Goal: Information Seeking & Learning: Learn about a topic

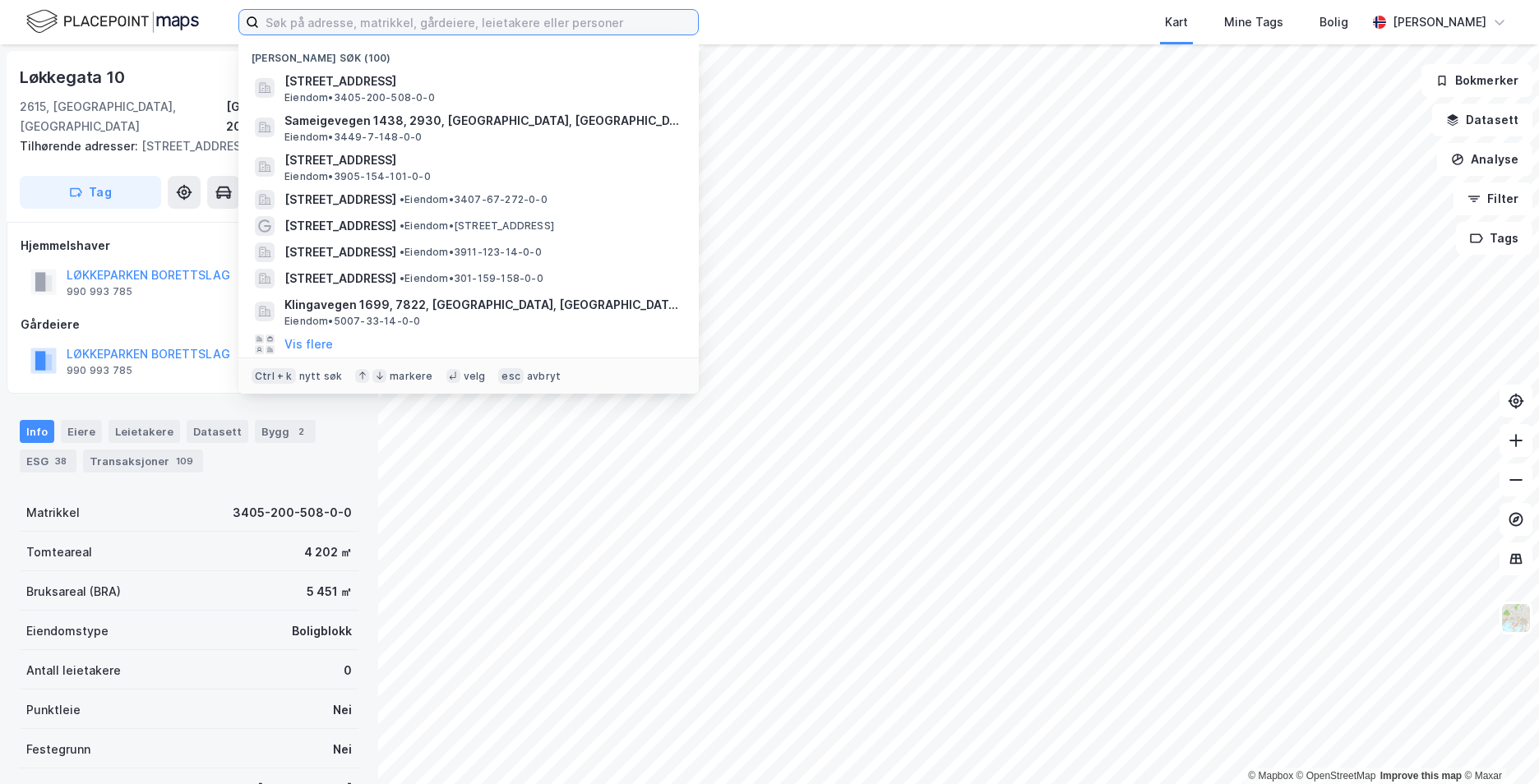
click at [443, 26] on input at bounding box center [479, 22] width 439 height 25
paste input "[STREET_ADDRESS]"
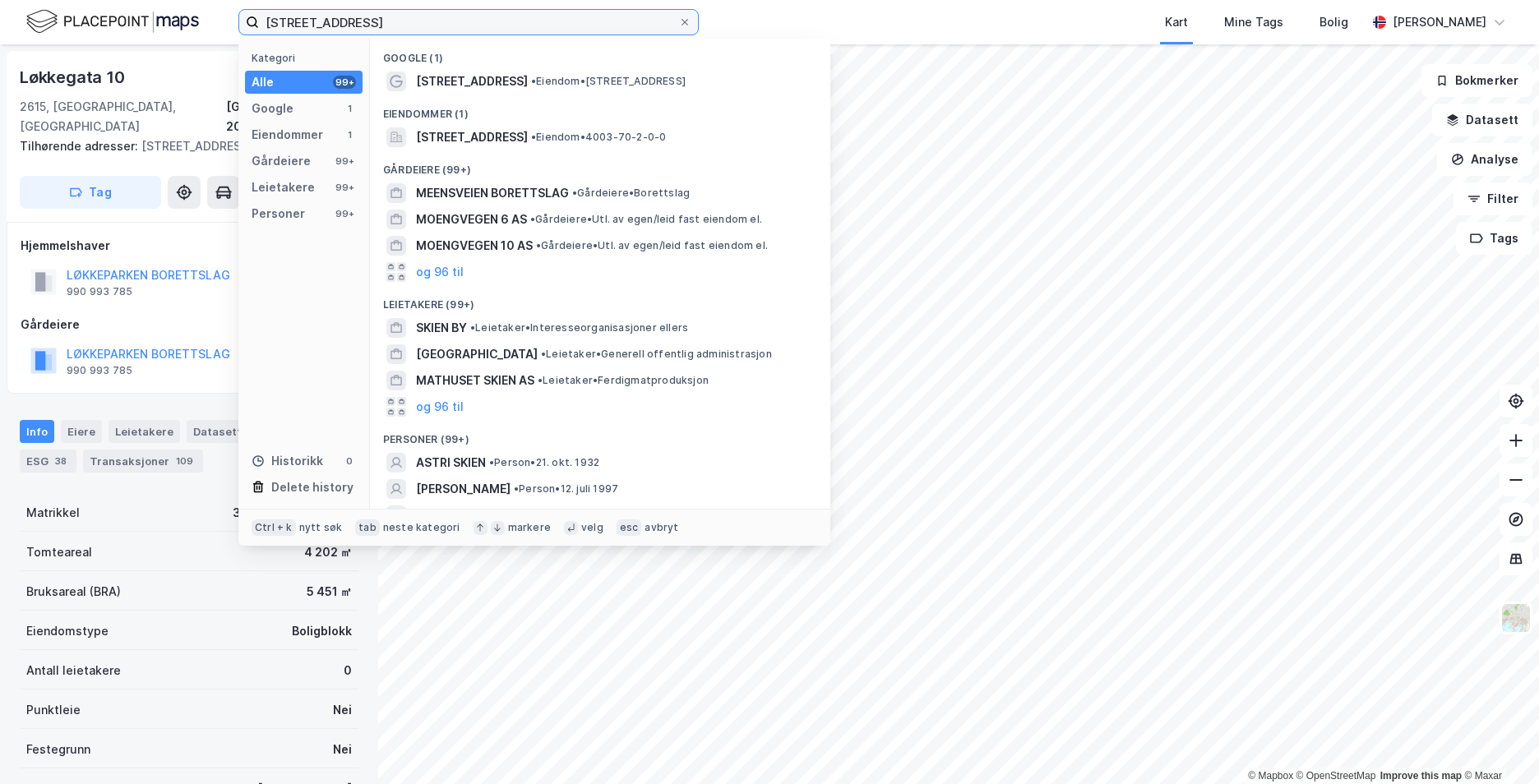
type input "[STREET_ADDRESS]"
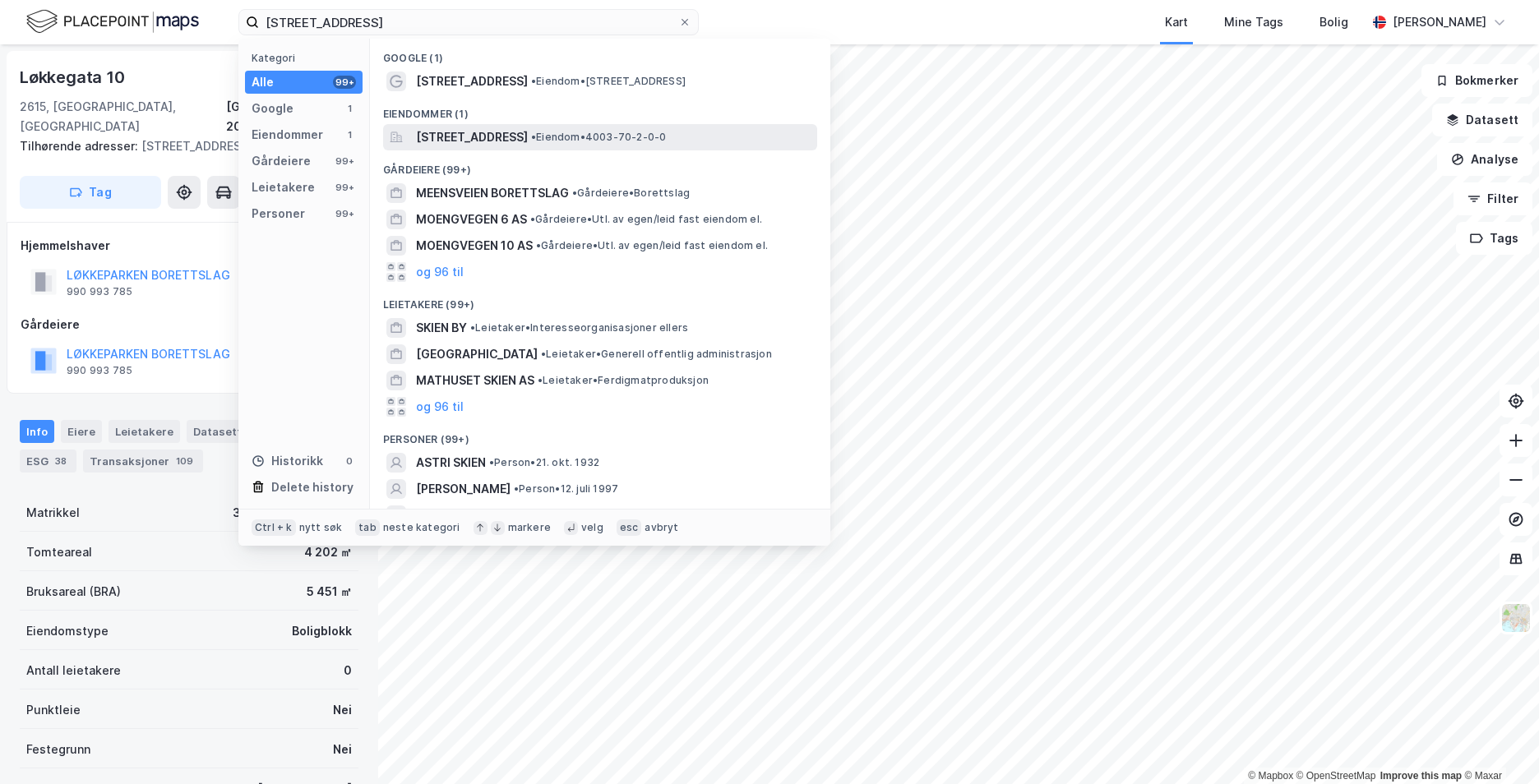
click at [504, 142] on span "Meensvegen 187, 3711, SKIEN, SKIEN" at bounding box center [472, 137] width 112 height 20
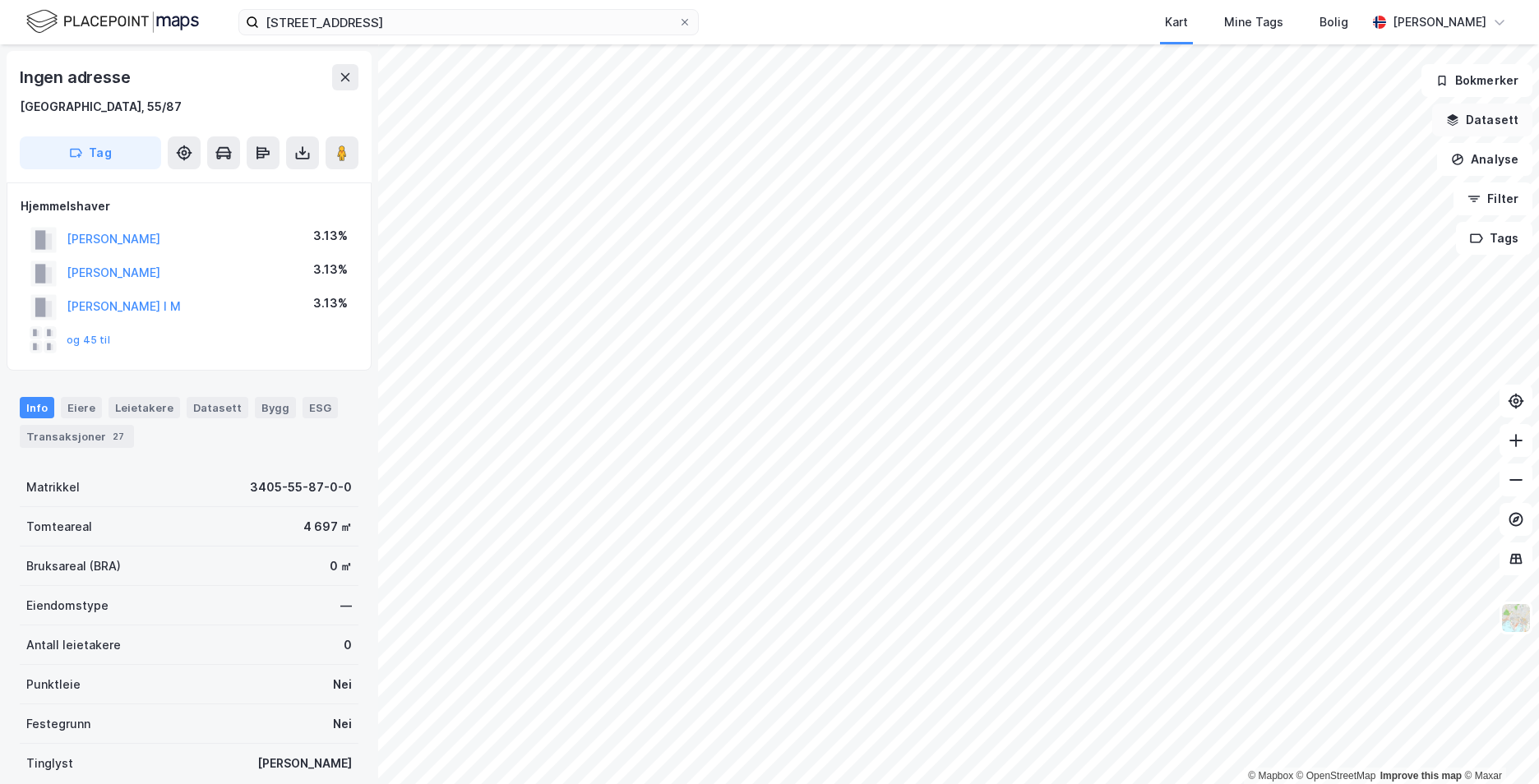
click at [1486, 122] on button "Datasett" at bounding box center [1482, 120] width 100 height 32
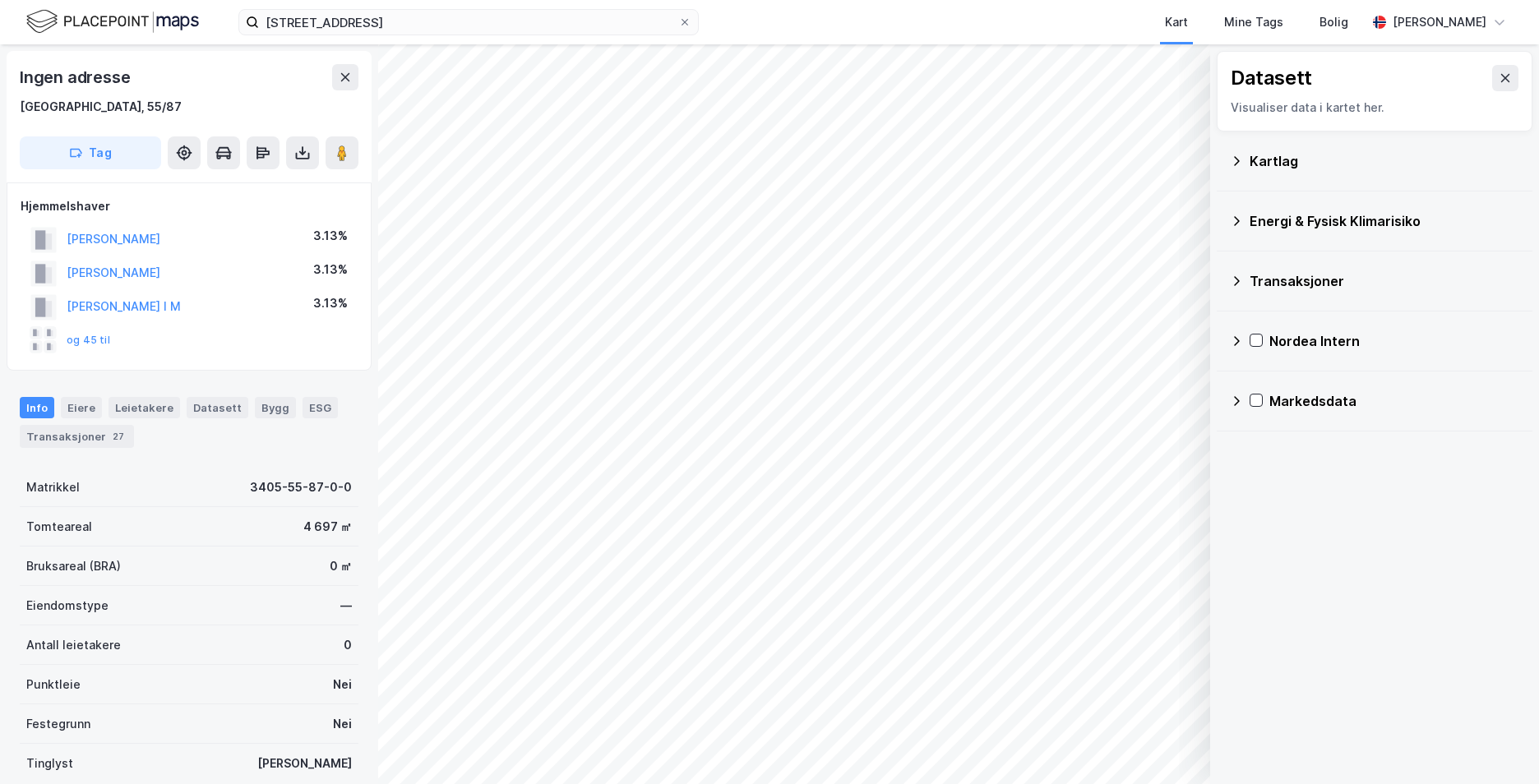
click at [1242, 161] on icon at bounding box center [1236, 161] width 13 height 13
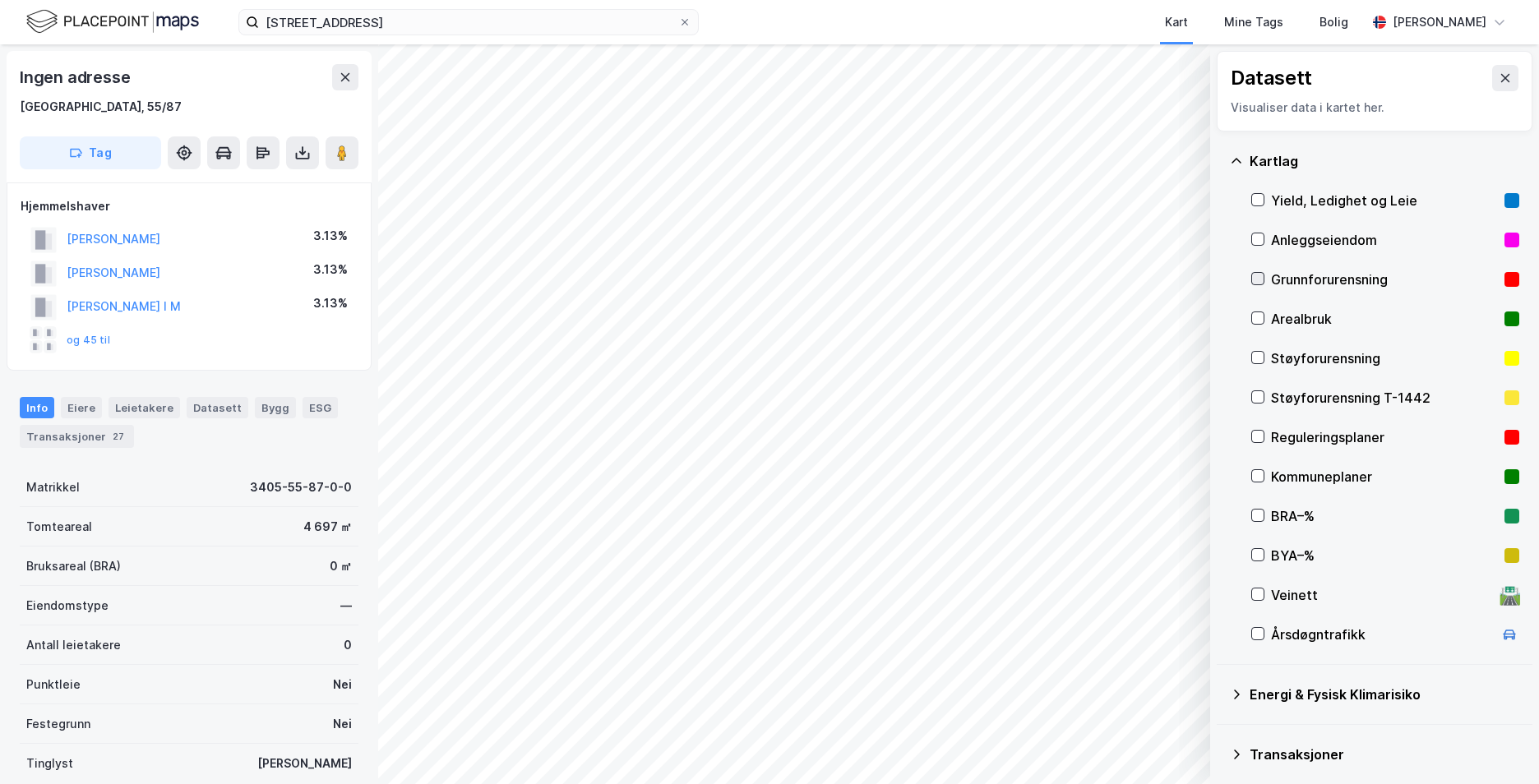
click at [1259, 277] on icon at bounding box center [1258, 278] width 11 height 11
click at [1241, 160] on div "Kartlag" at bounding box center [1375, 161] width 290 height 39
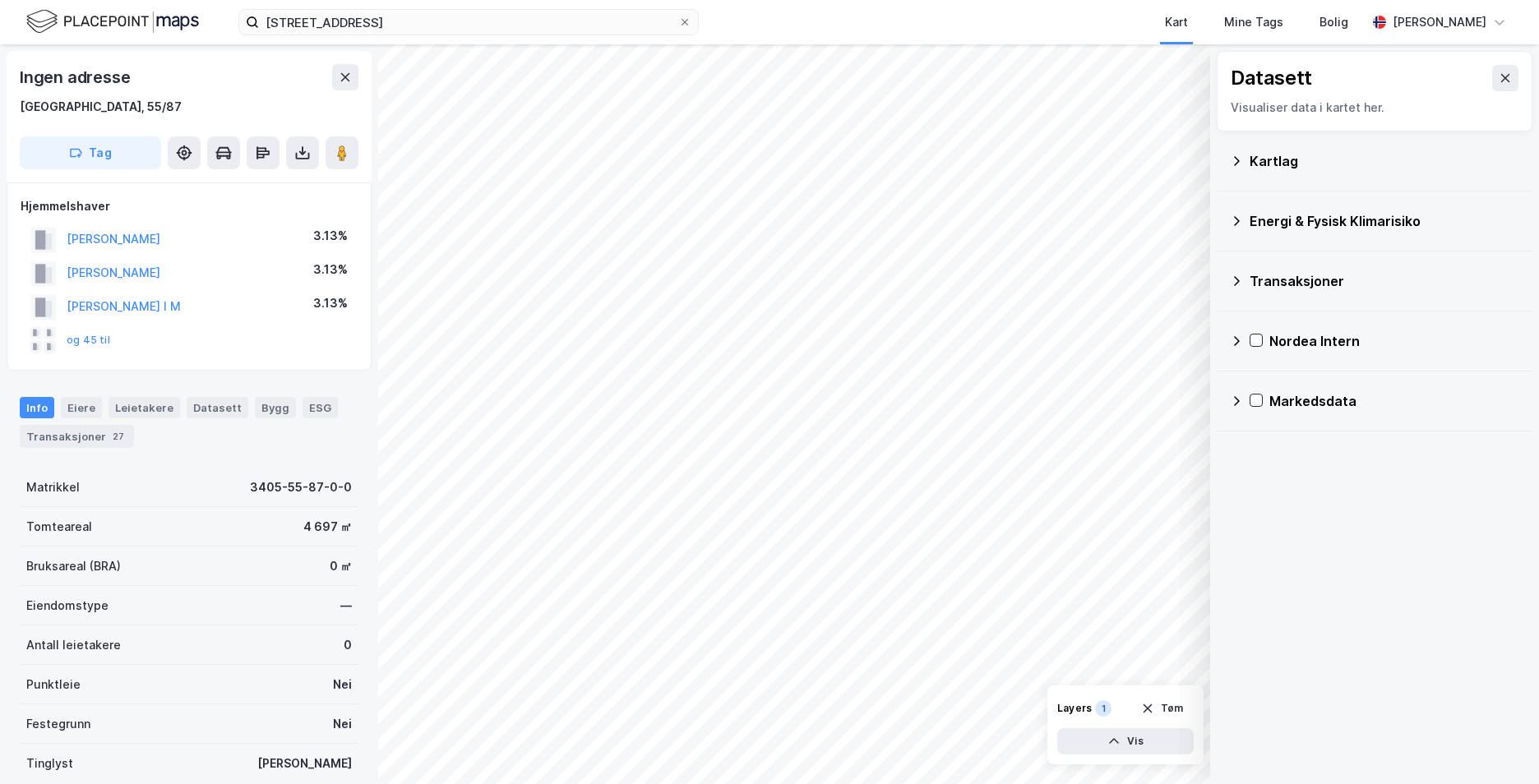
click at [1236, 222] on icon at bounding box center [1236, 220] width 13 height 13
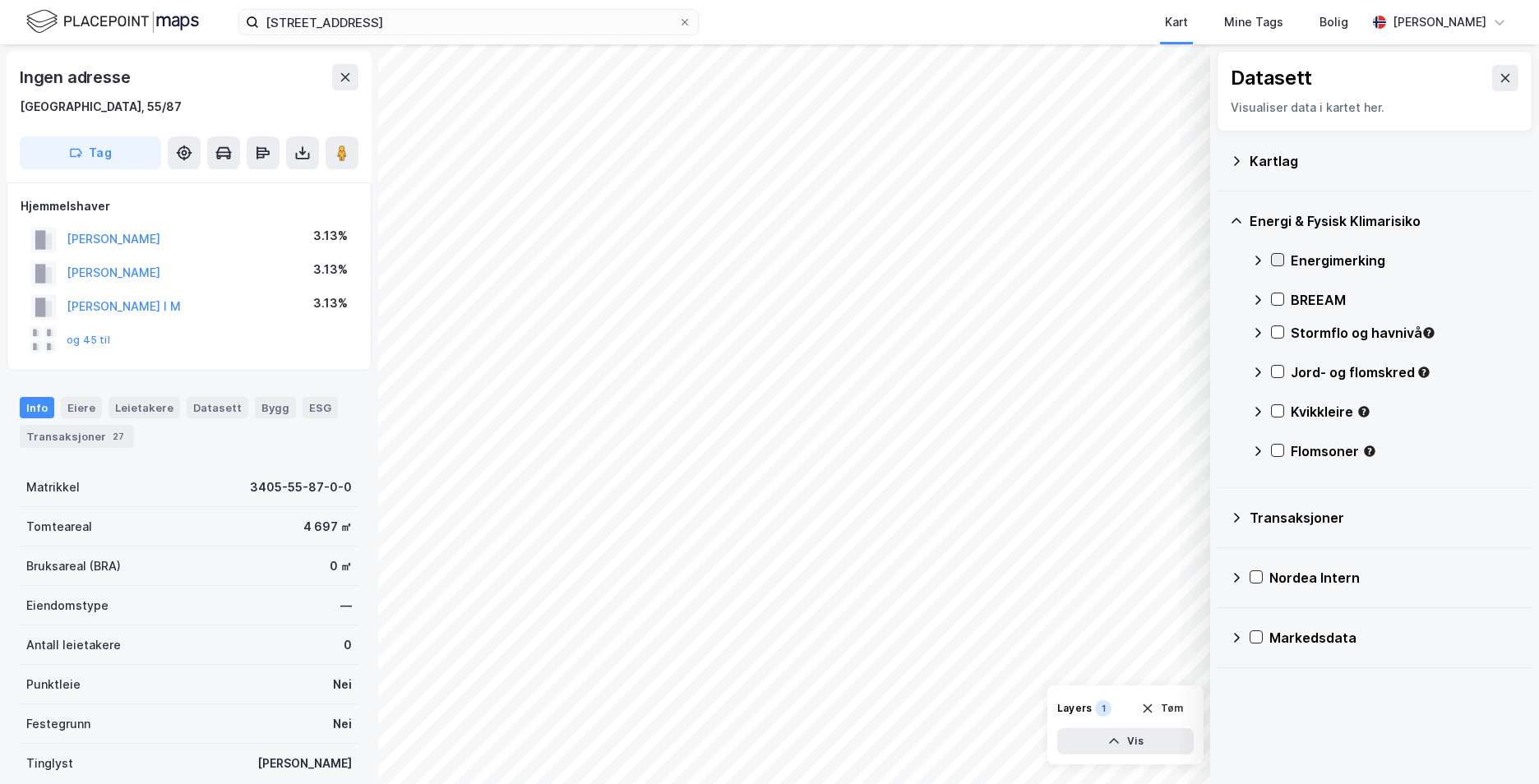
click at [1274, 255] on icon at bounding box center [1278, 259] width 11 height 11
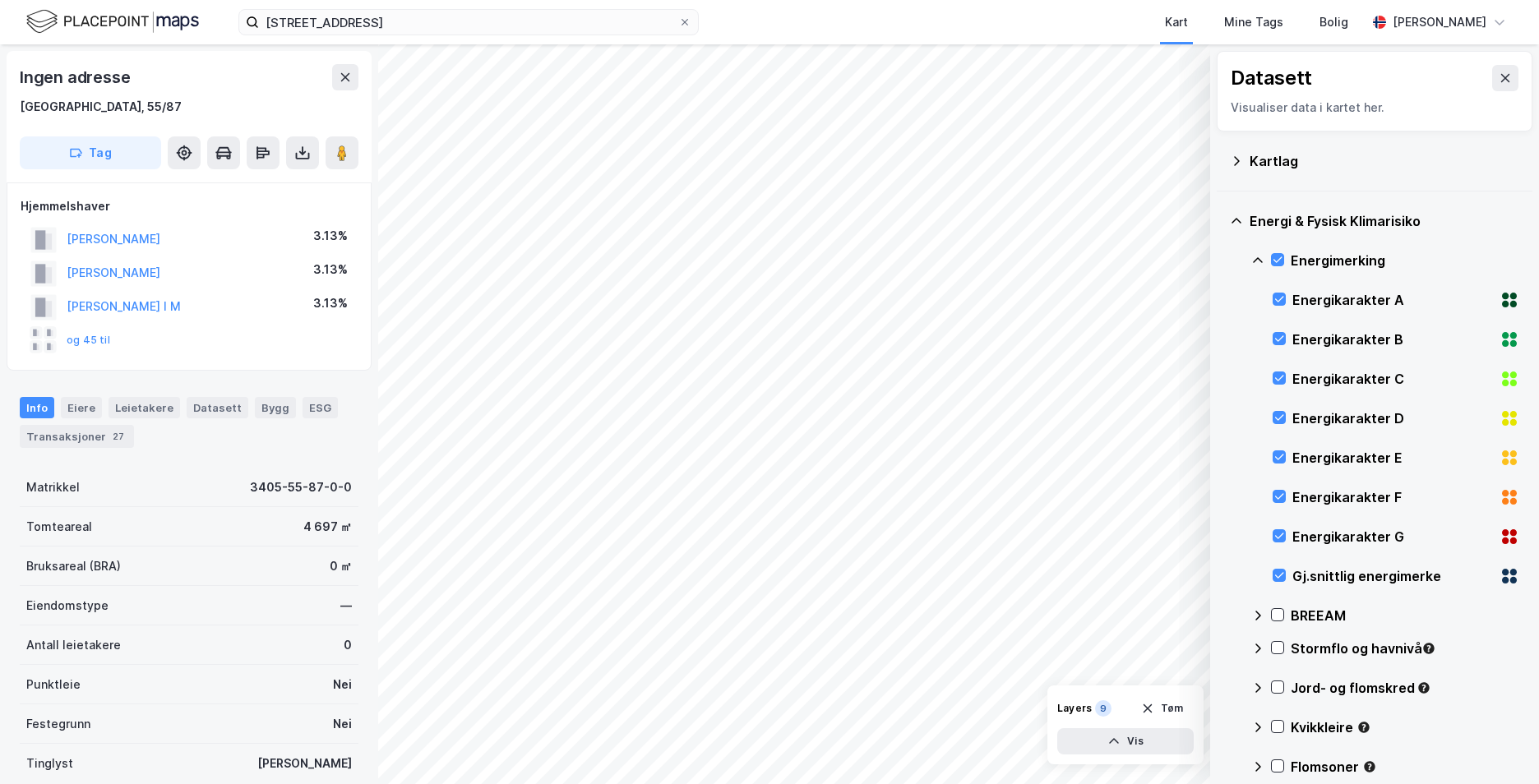
click at [1256, 256] on icon at bounding box center [1258, 260] width 13 height 13
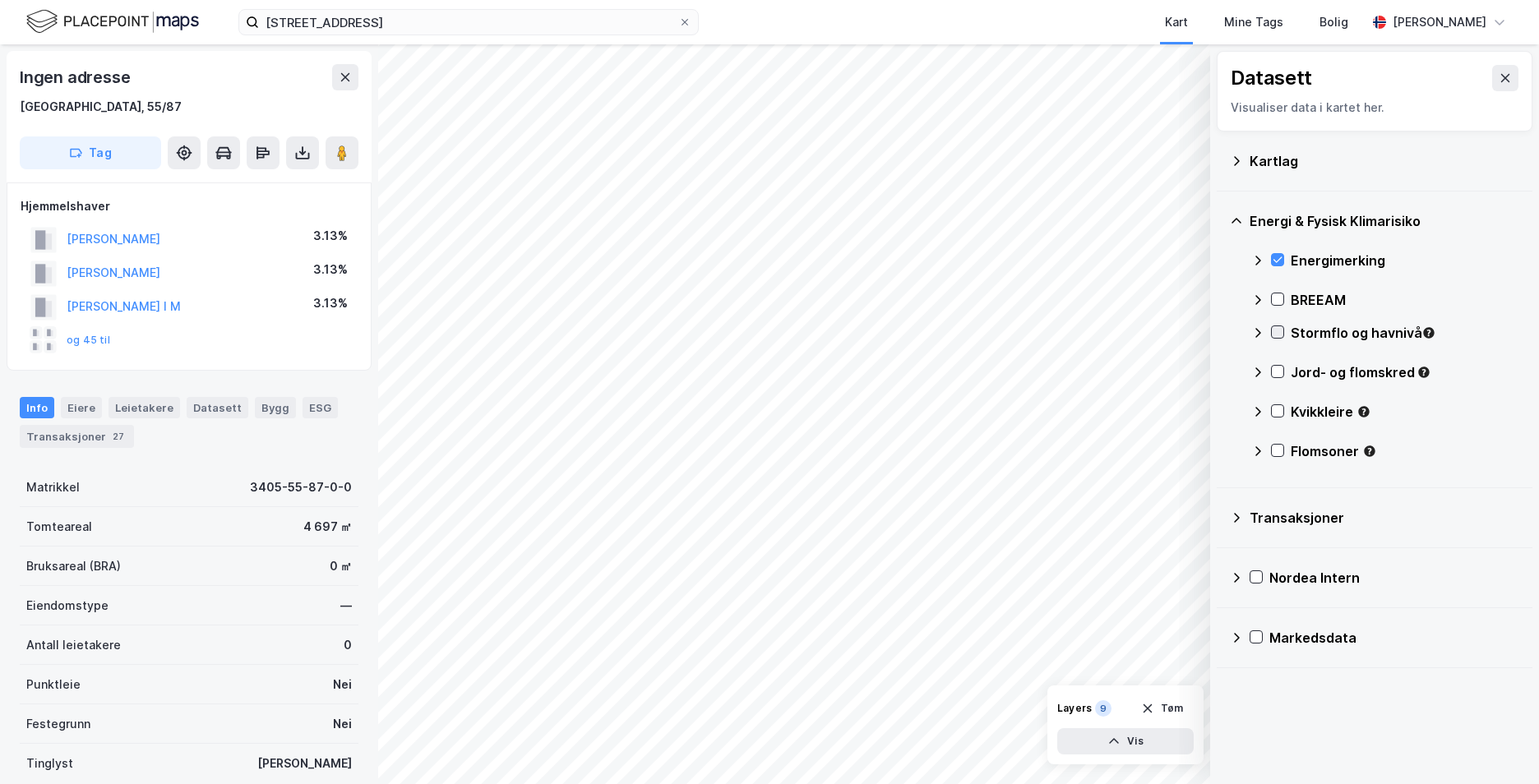
click at [1278, 331] on icon at bounding box center [1278, 331] width 11 height 11
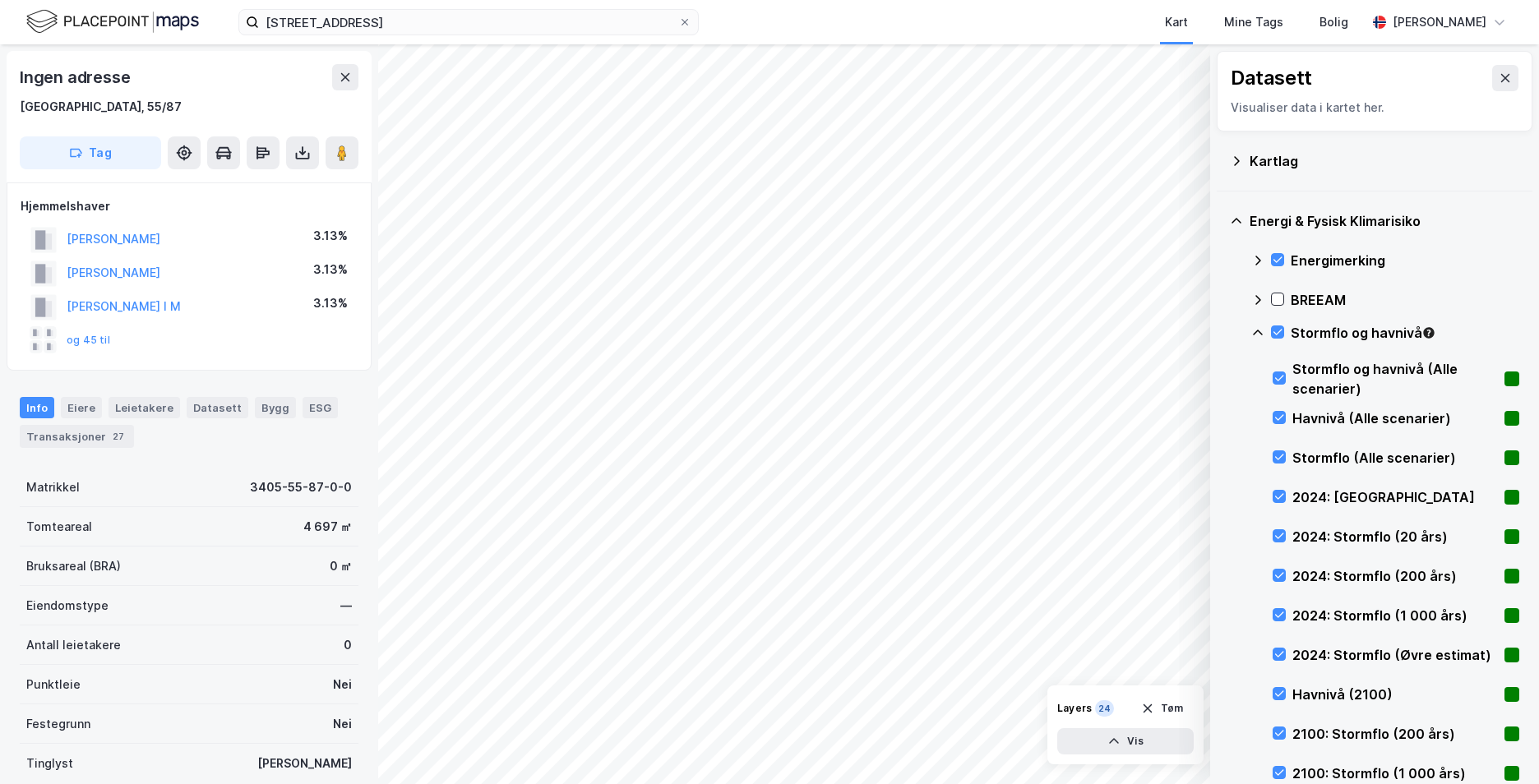
click at [1260, 330] on icon at bounding box center [1258, 332] width 13 height 13
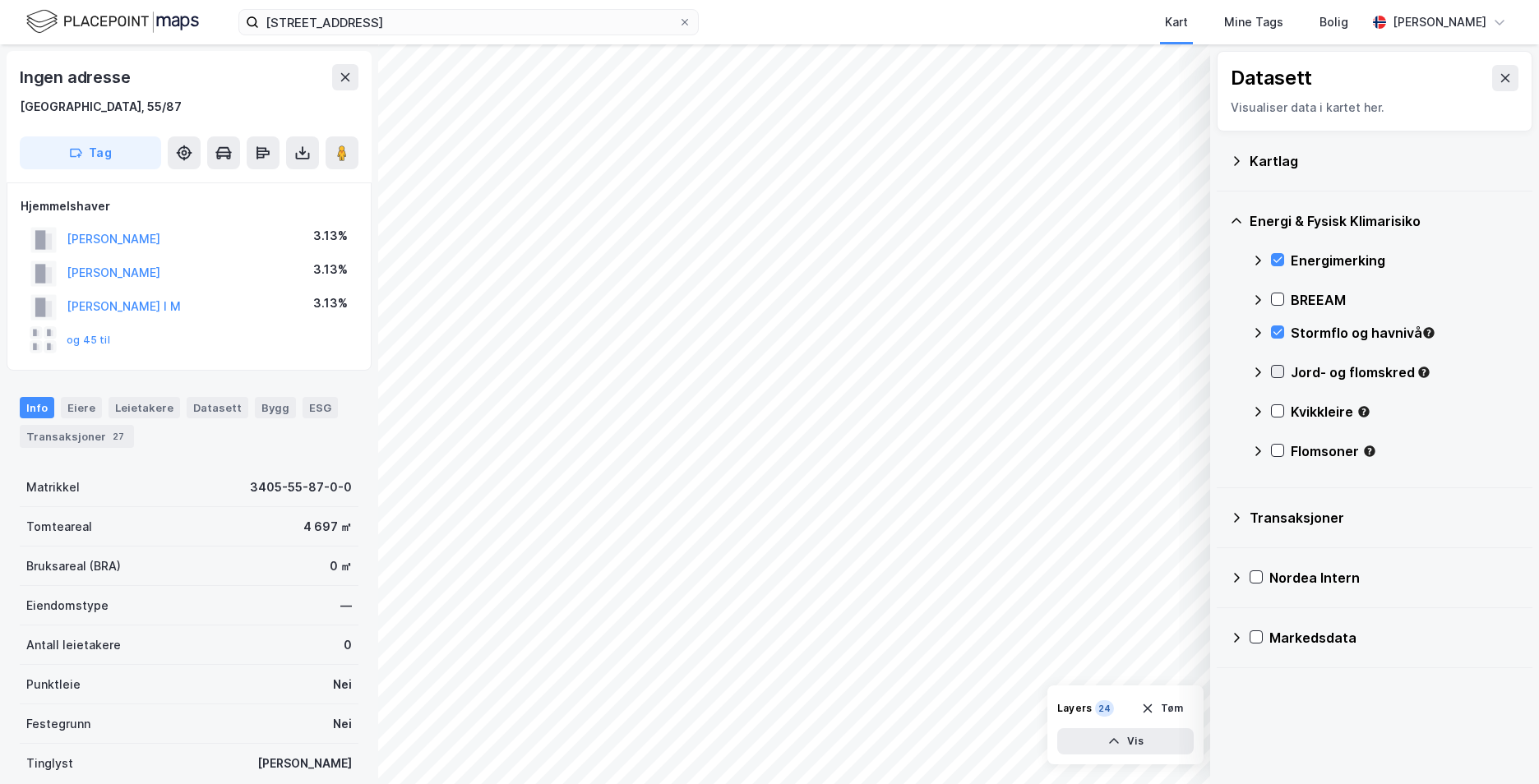
click at [1276, 369] on icon at bounding box center [1278, 371] width 11 height 11
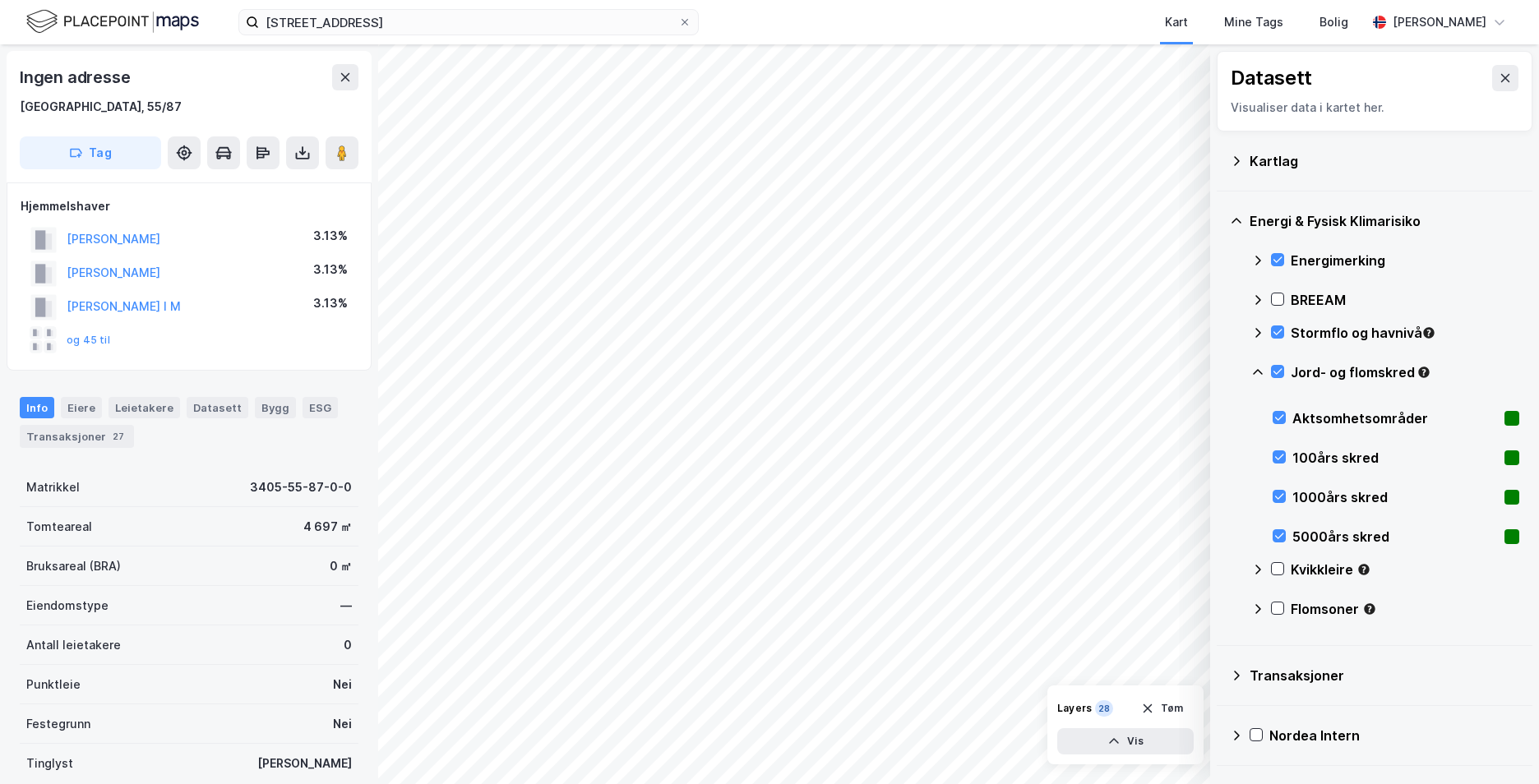
click at [1262, 368] on icon at bounding box center [1258, 372] width 13 height 13
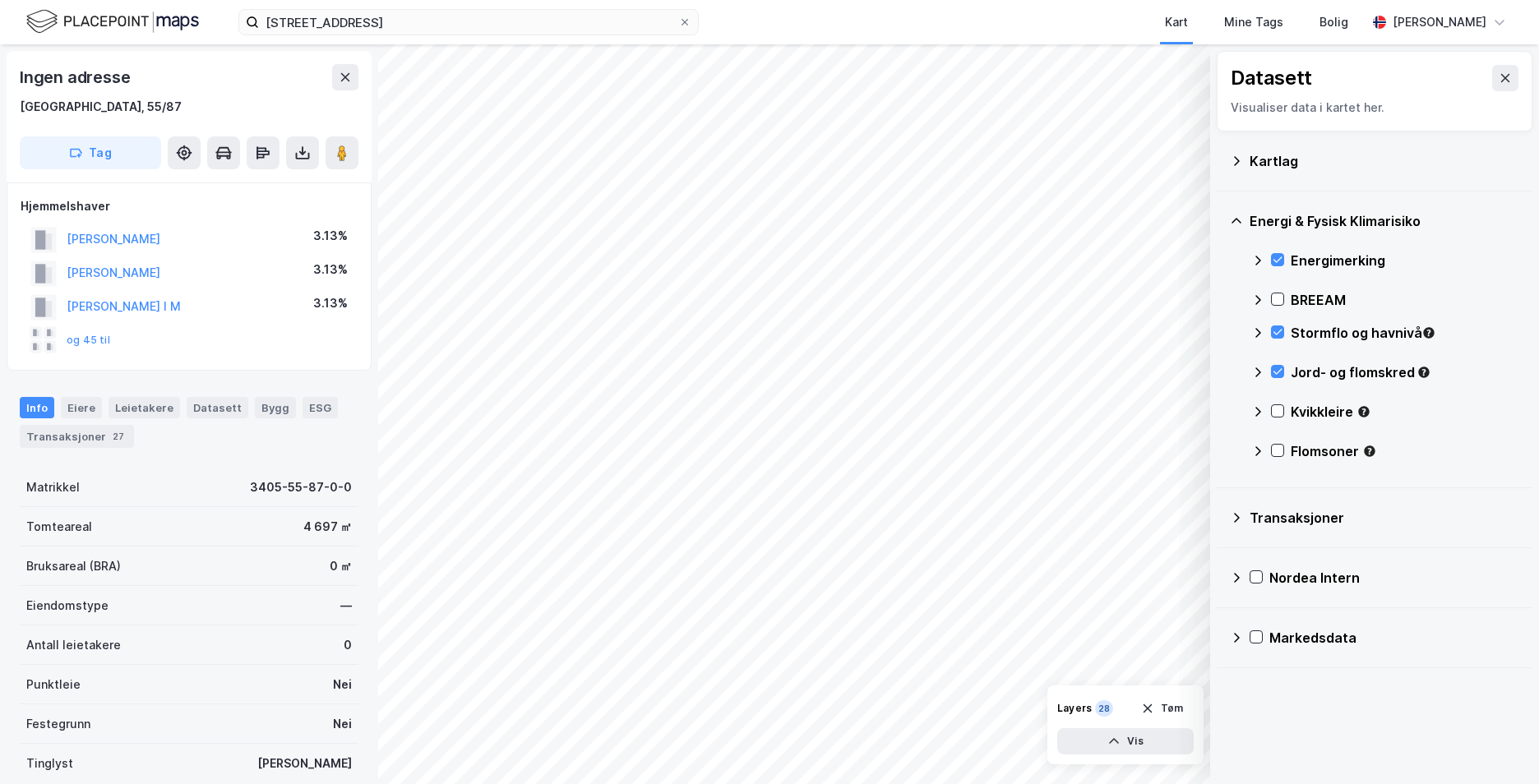
drag, startPoint x: 1278, startPoint y: 410, endPoint x: 1254, endPoint y: 411, distance: 24.0
click at [1277, 410] on icon at bounding box center [1278, 410] width 11 height 11
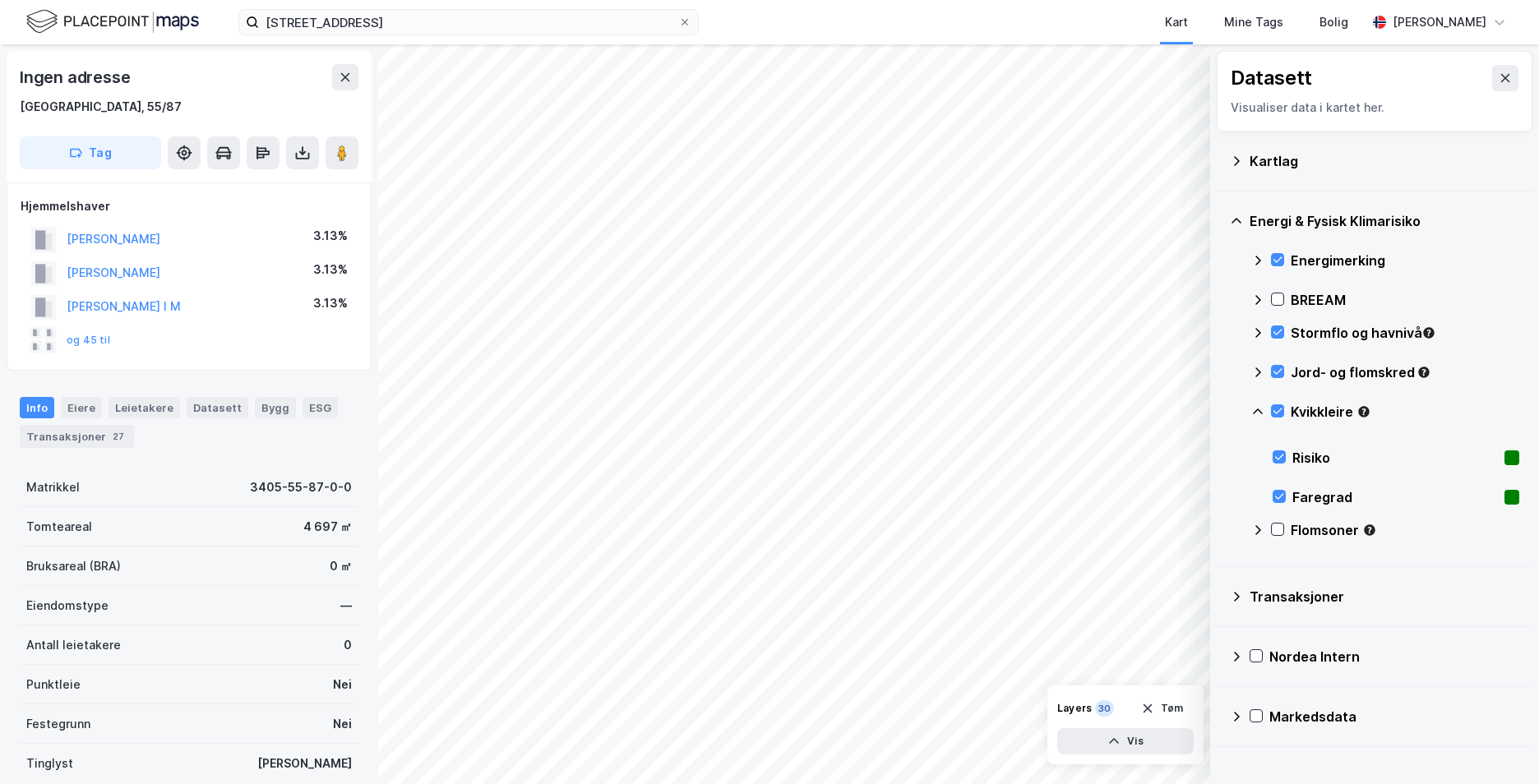
click at [1258, 410] on icon at bounding box center [1258, 411] width 13 height 13
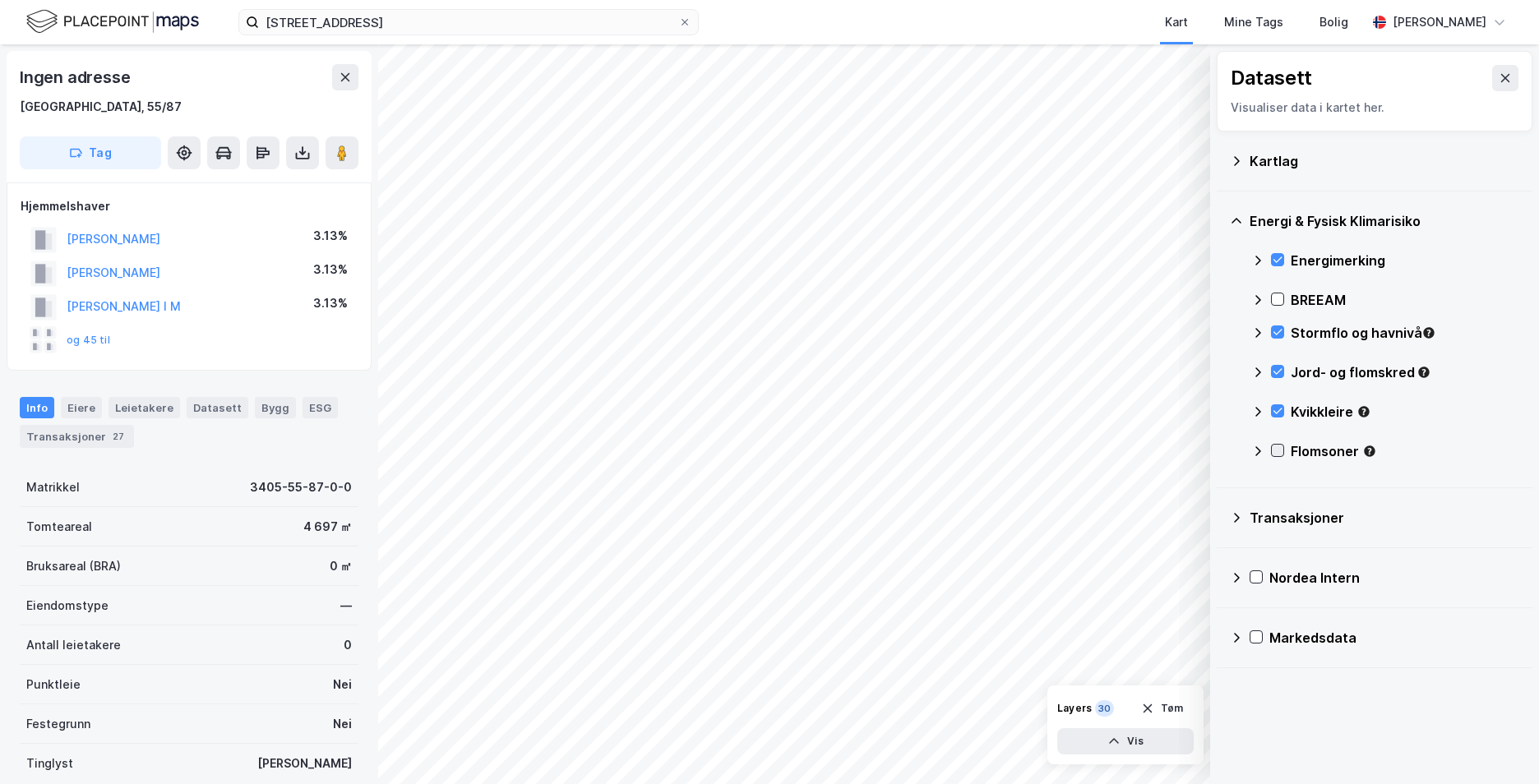
click at [1277, 448] on icon at bounding box center [1278, 450] width 11 height 11
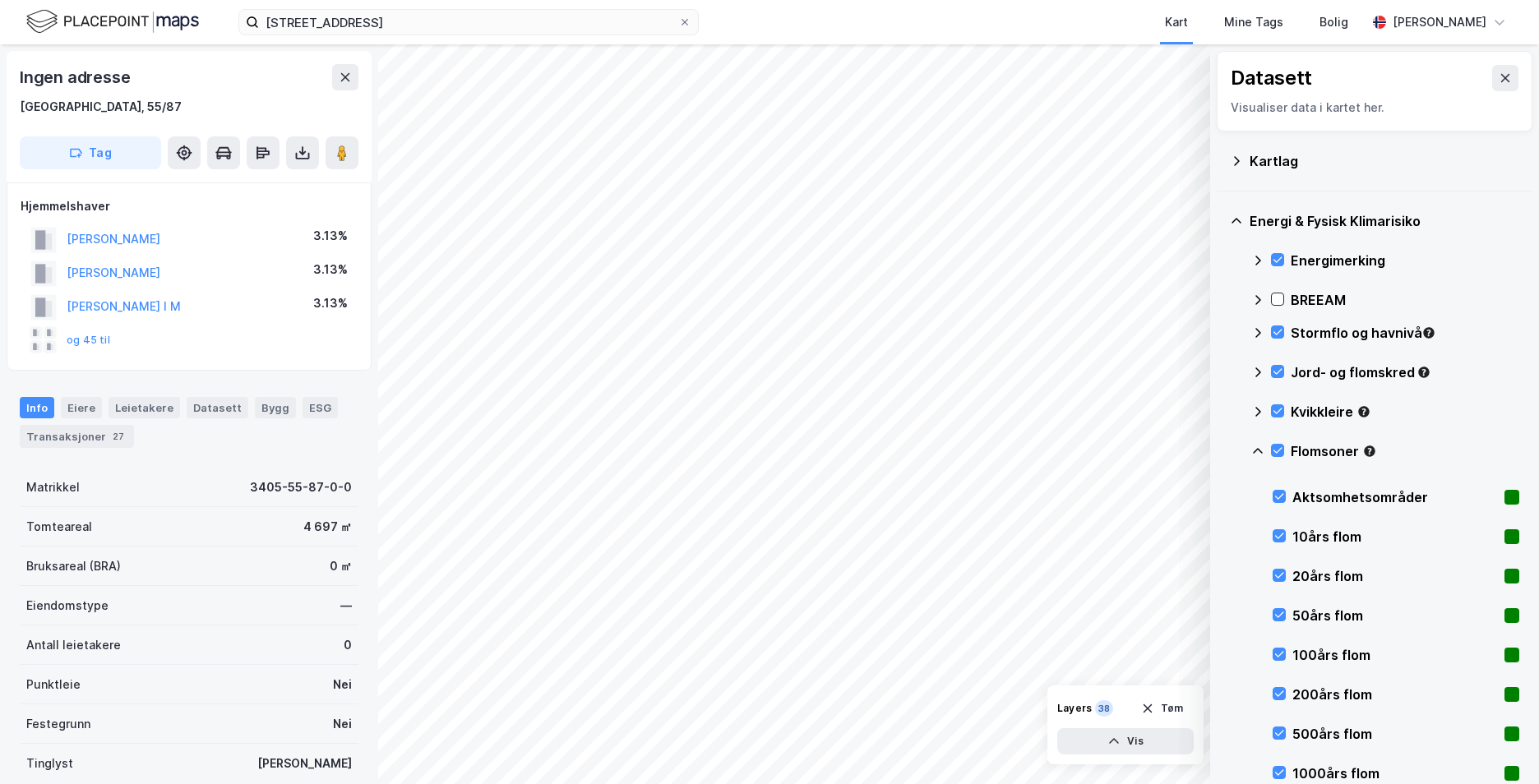
click at [1258, 453] on icon at bounding box center [1258, 451] width 13 height 13
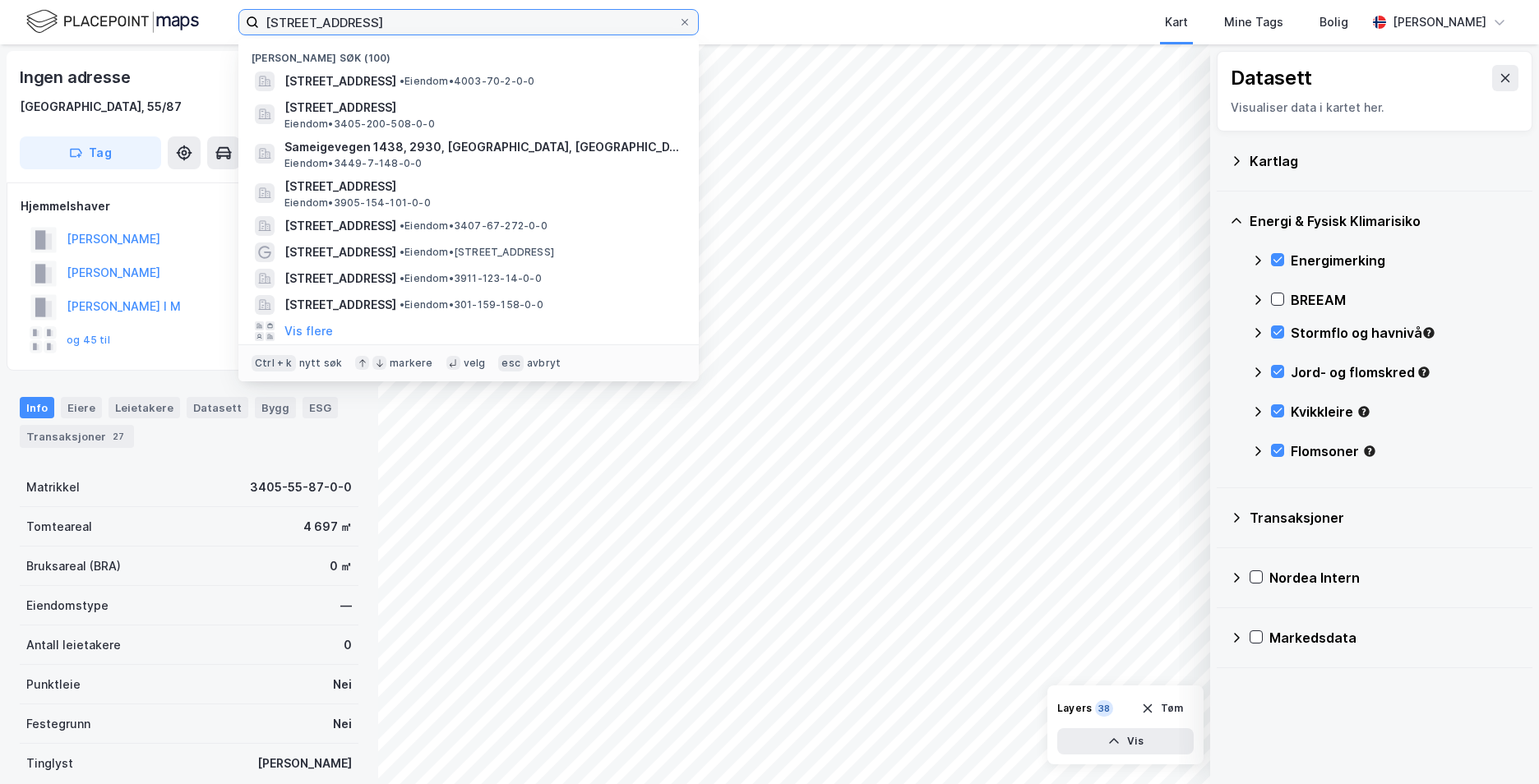
click at [521, 21] on input "Meensvegen 187, 3711 Skien" at bounding box center [468, 22] width 420 height 25
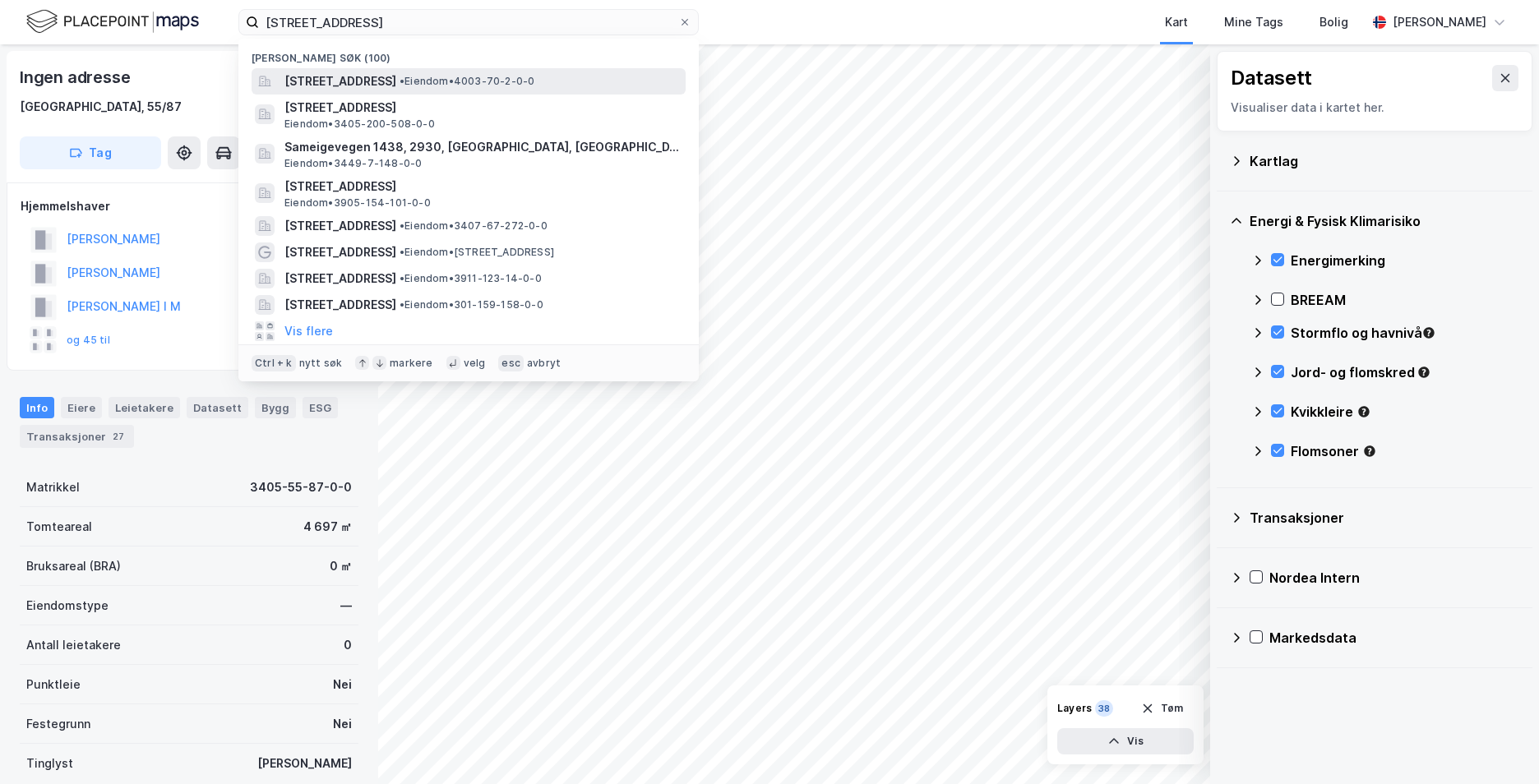
click at [404, 75] on span "•" at bounding box center [402, 81] width 5 height 12
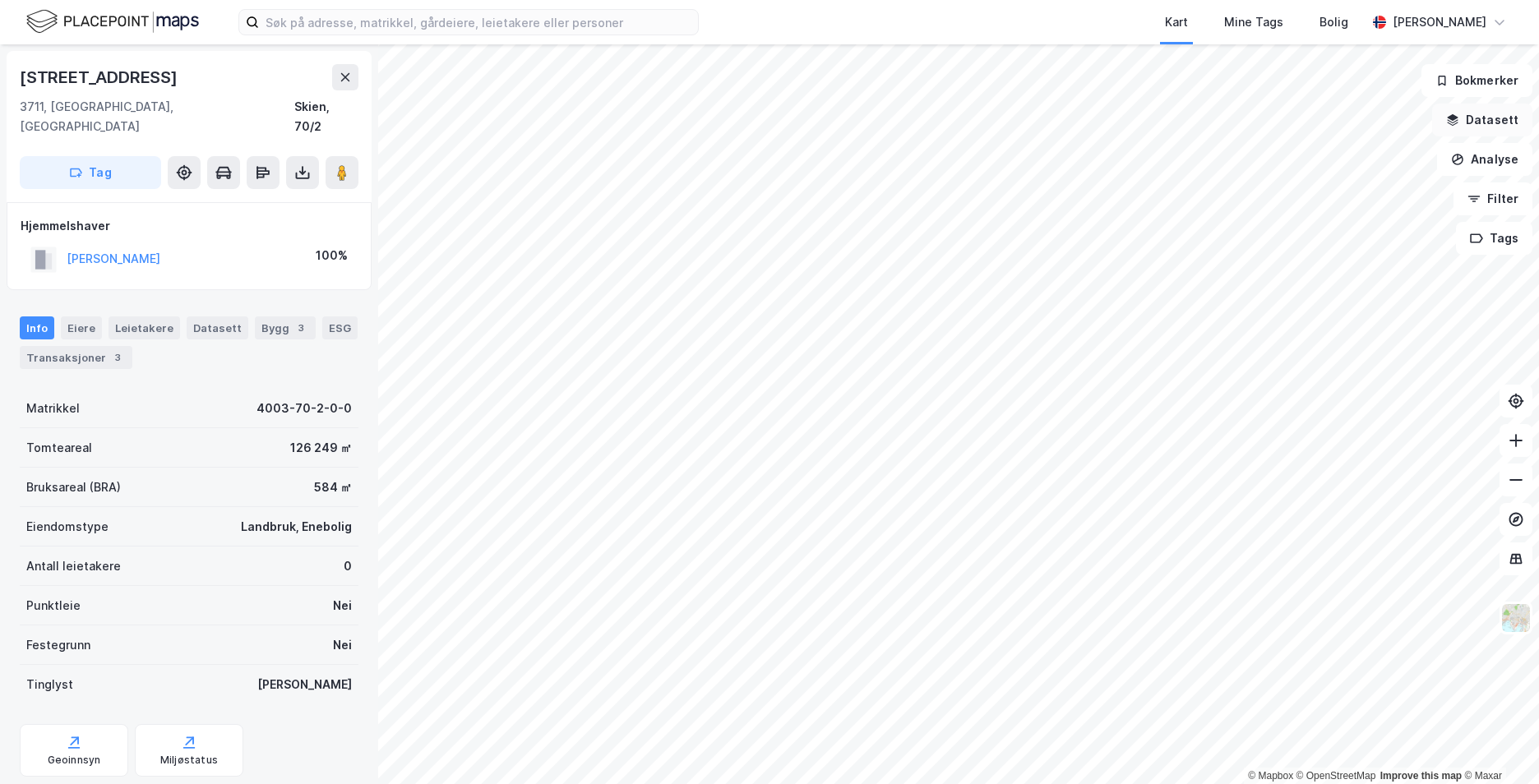
click at [1494, 115] on button "Datasett" at bounding box center [1482, 120] width 100 height 32
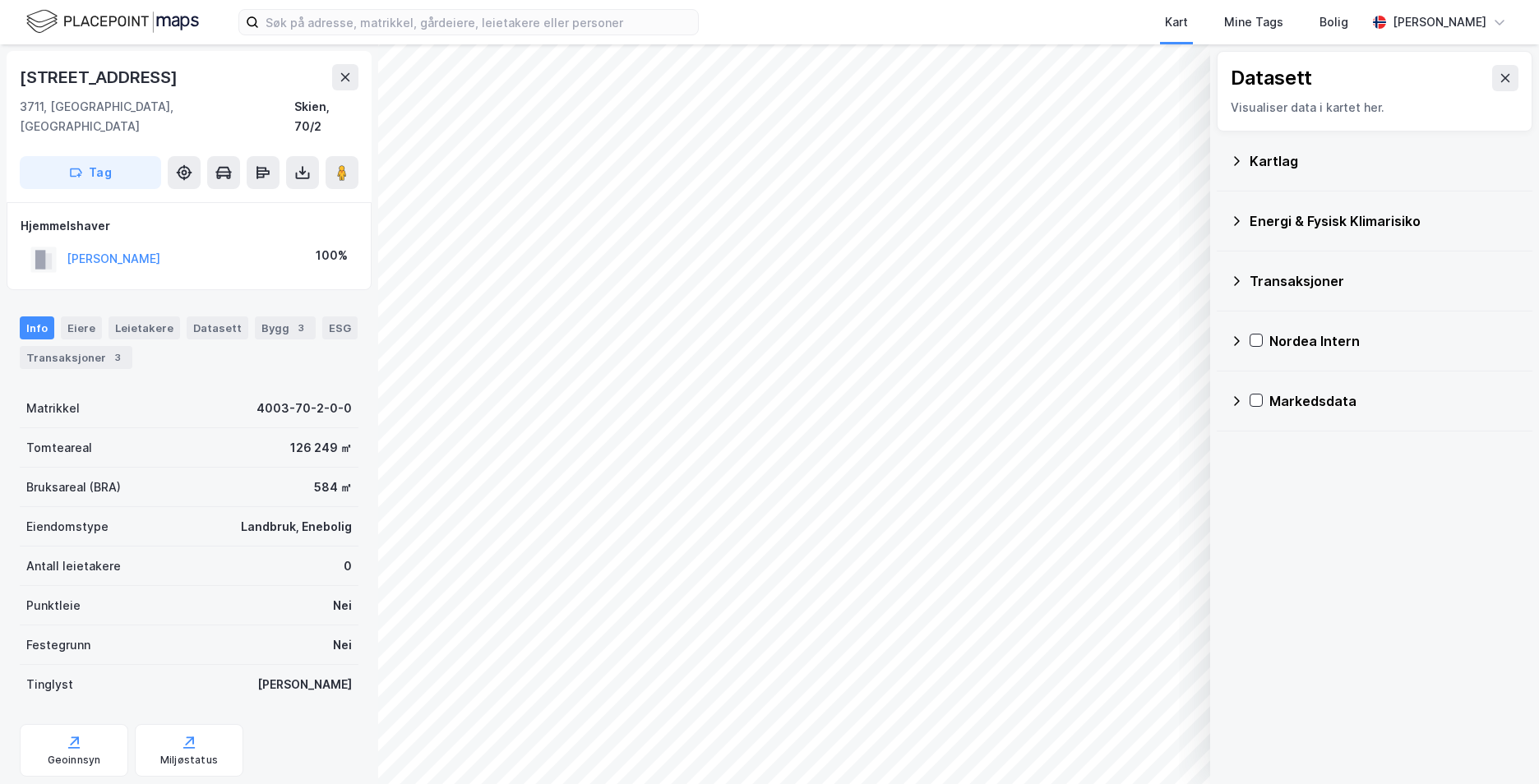
click at [1239, 219] on icon at bounding box center [1236, 220] width 13 height 13
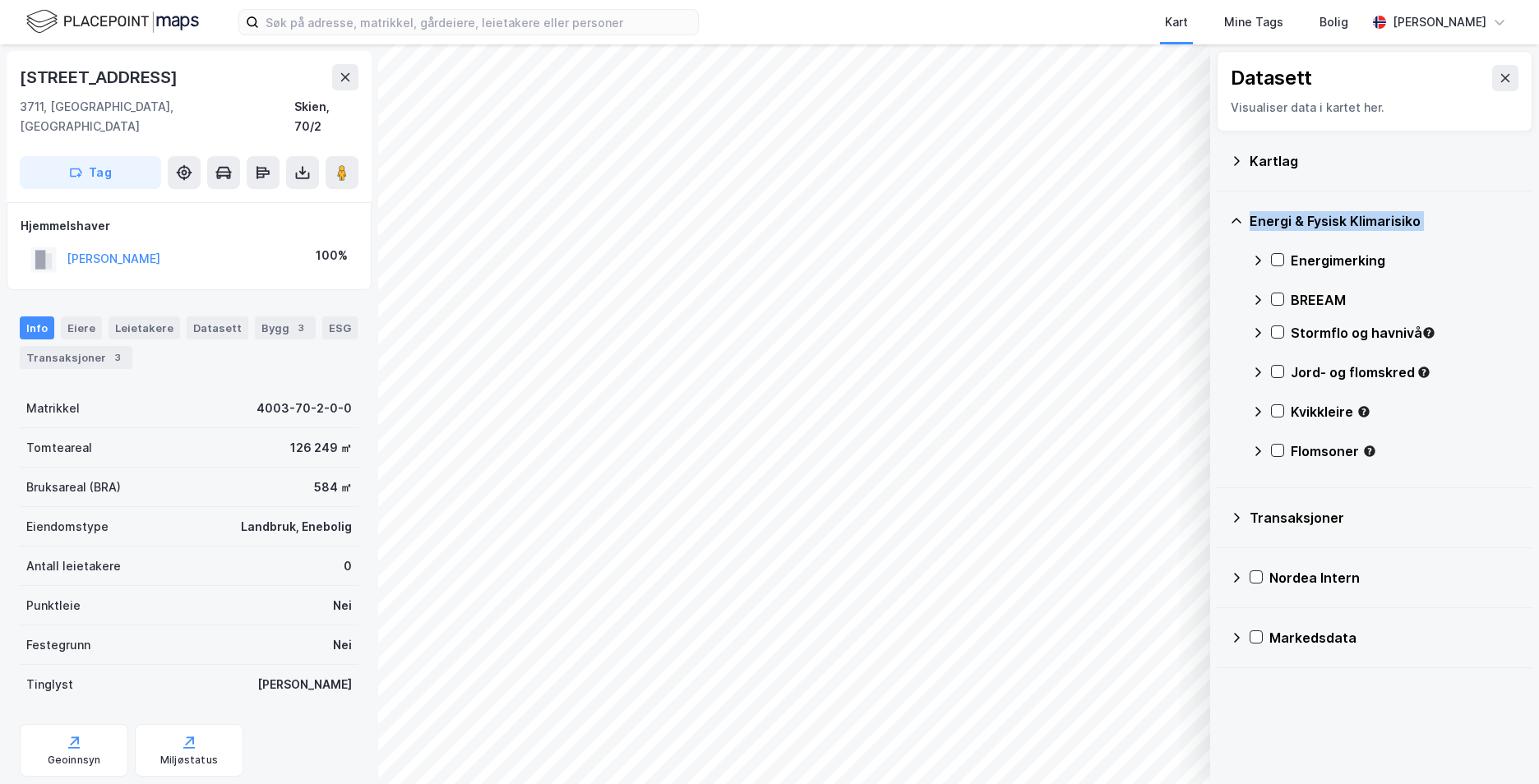
drag, startPoint x: 1269, startPoint y: 260, endPoint x: 1234, endPoint y: 215, distance: 57.0
click at [1234, 215] on div "Energi & Fysisk Klimarisiko Energimerking BREEAM Stormflo og havnivå Jord- og f…" at bounding box center [1375, 339] width 316 height 296
click at [1235, 219] on icon at bounding box center [1237, 220] width 10 height 6
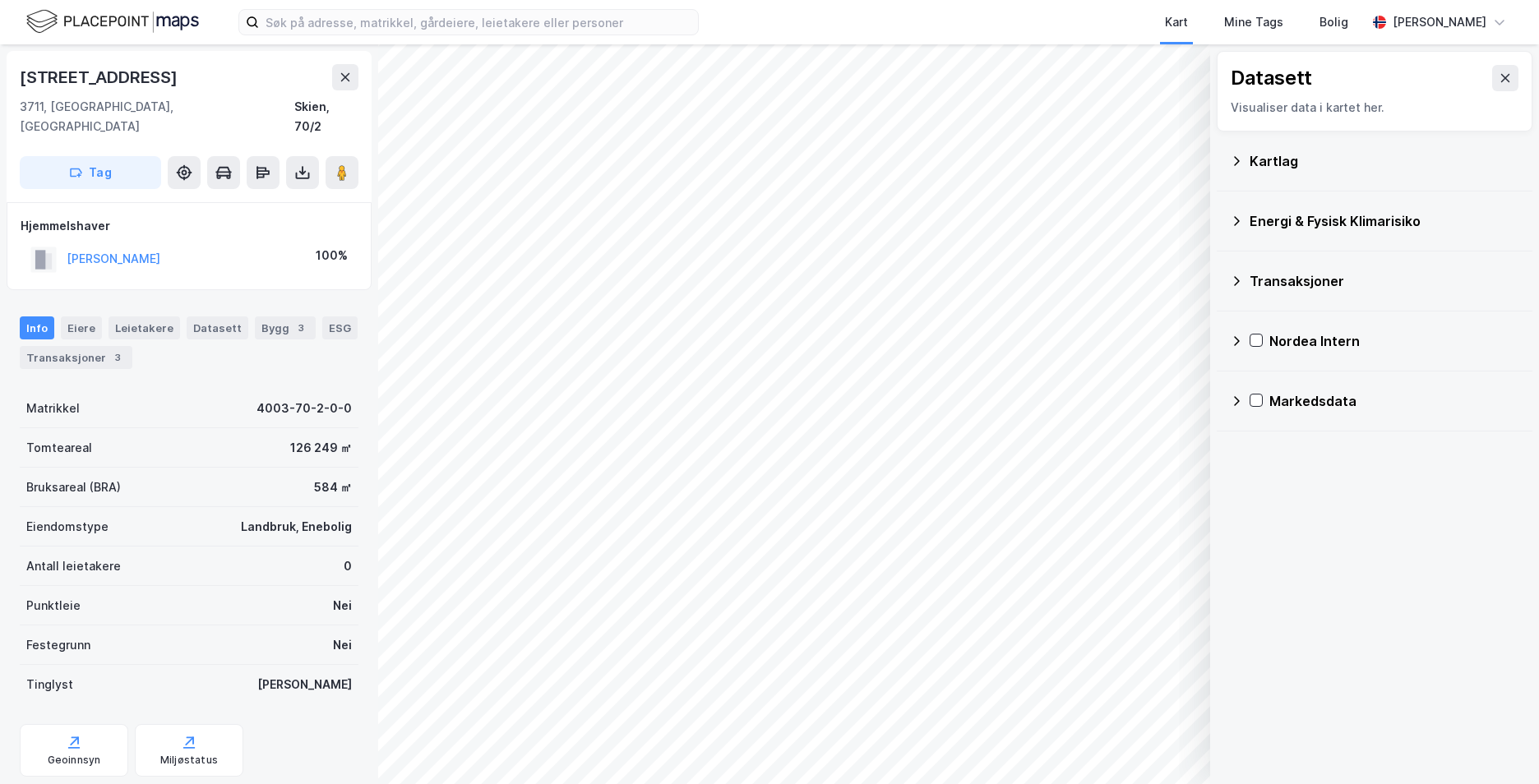
click at [1234, 155] on icon at bounding box center [1236, 161] width 13 height 13
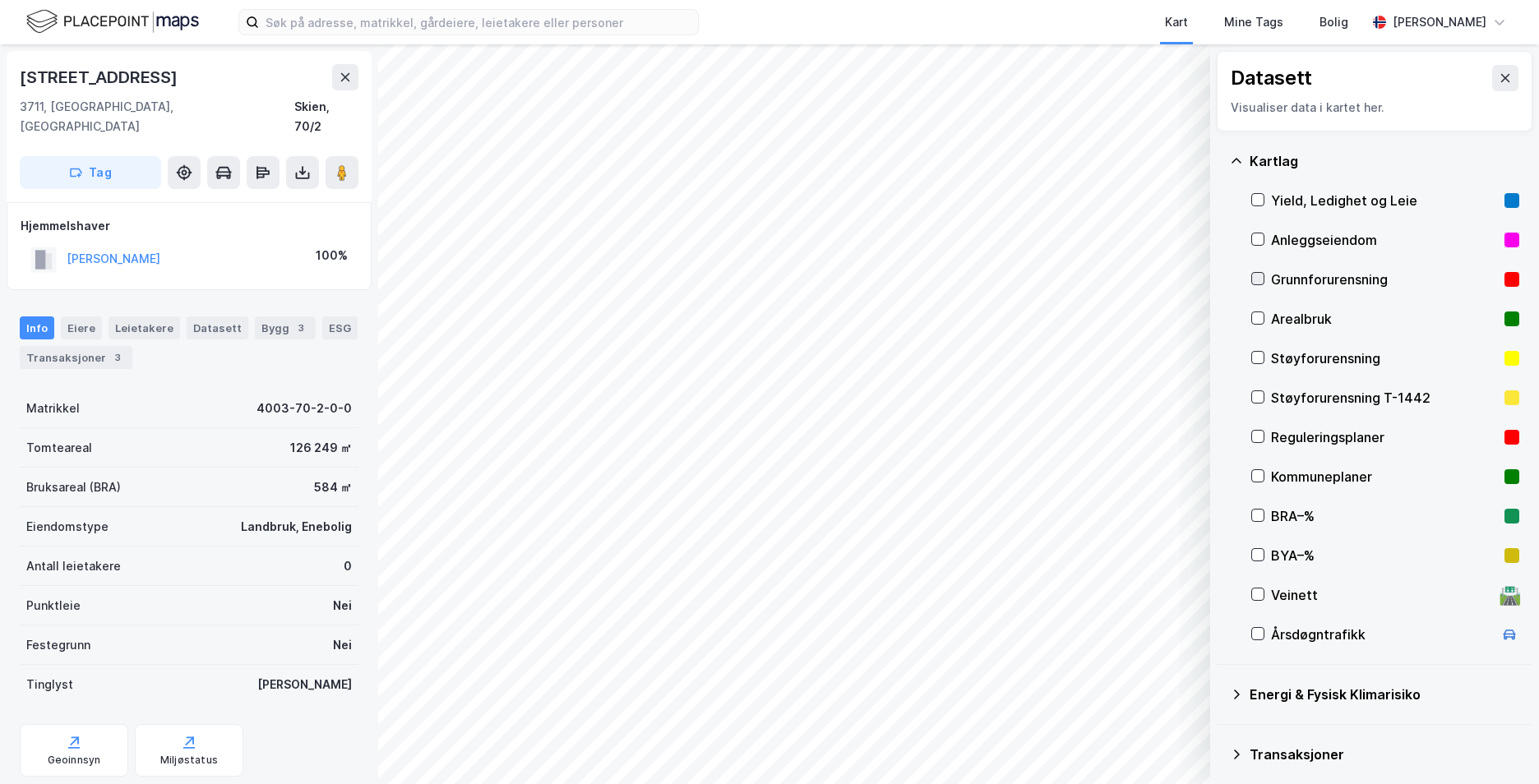
click at [1258, 278] on icon at bounding box center [1258, 278] width 11 height 11
click at [1236, 164] on icon at bounding box center [1236, 161] width 13 height 13
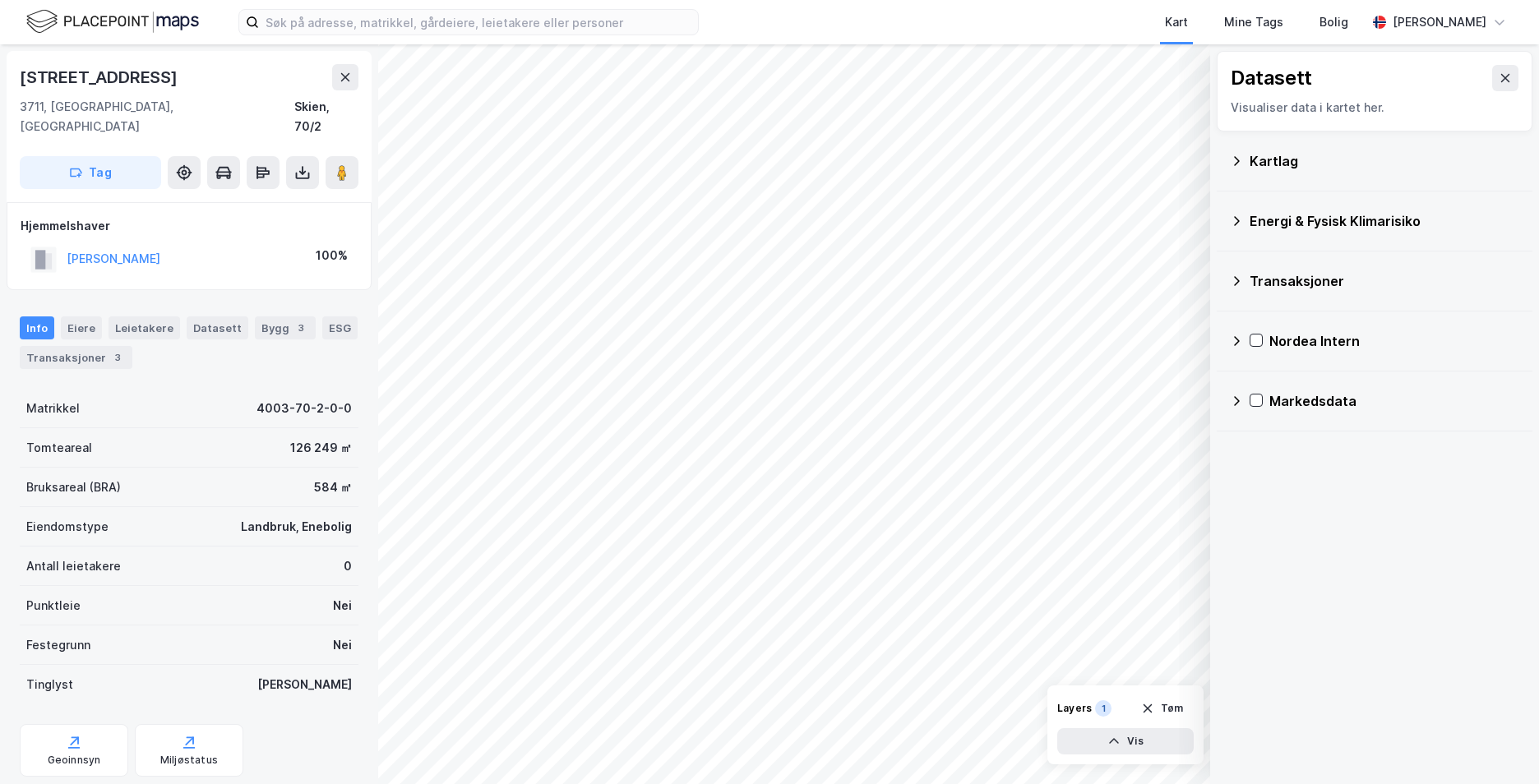
click at [1238, 226] on icon at bounding box center [1236, 220] width 13 height 13
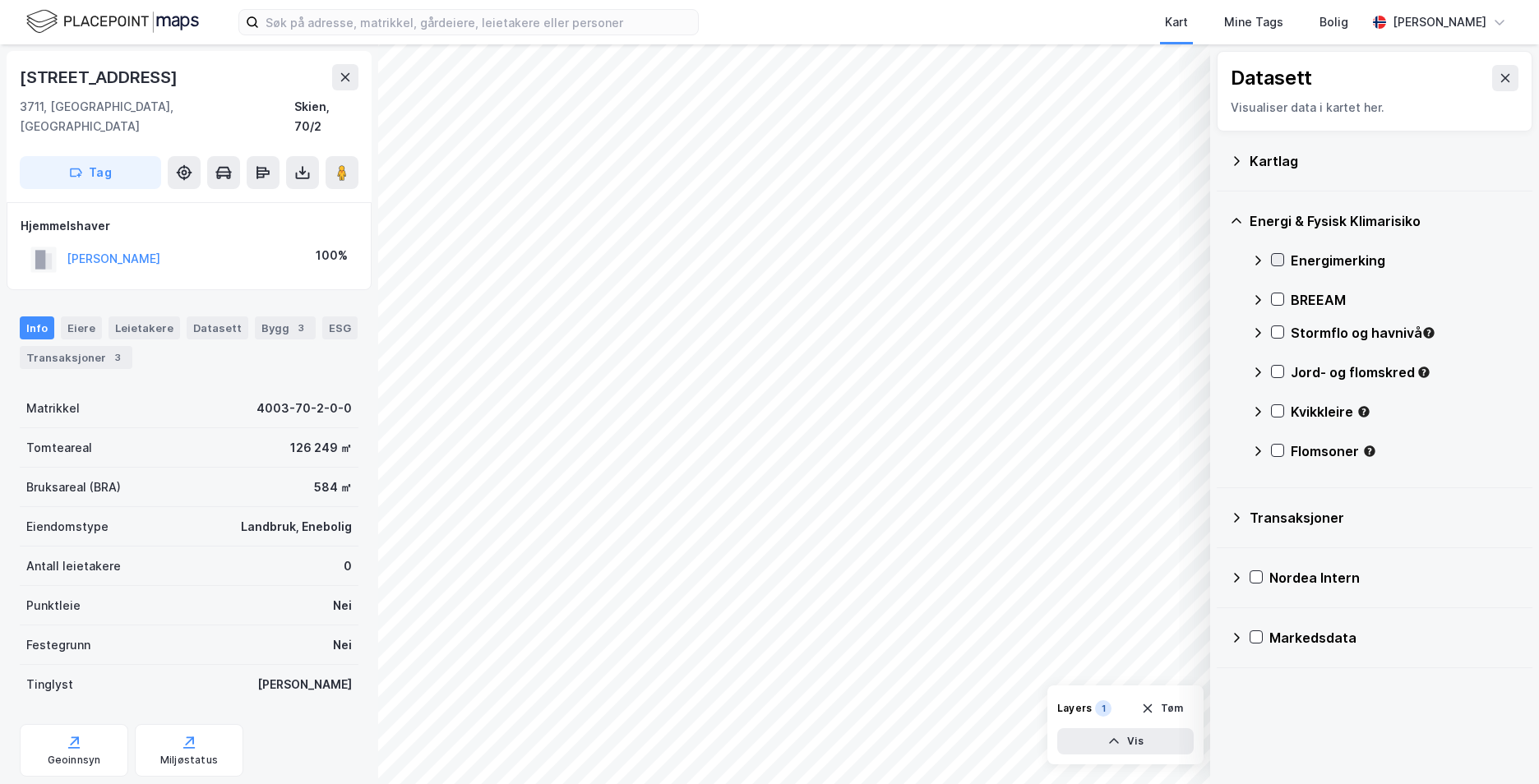
click at [1275, 261] on icon at bounding box center [1278, 259] width 11 height 11
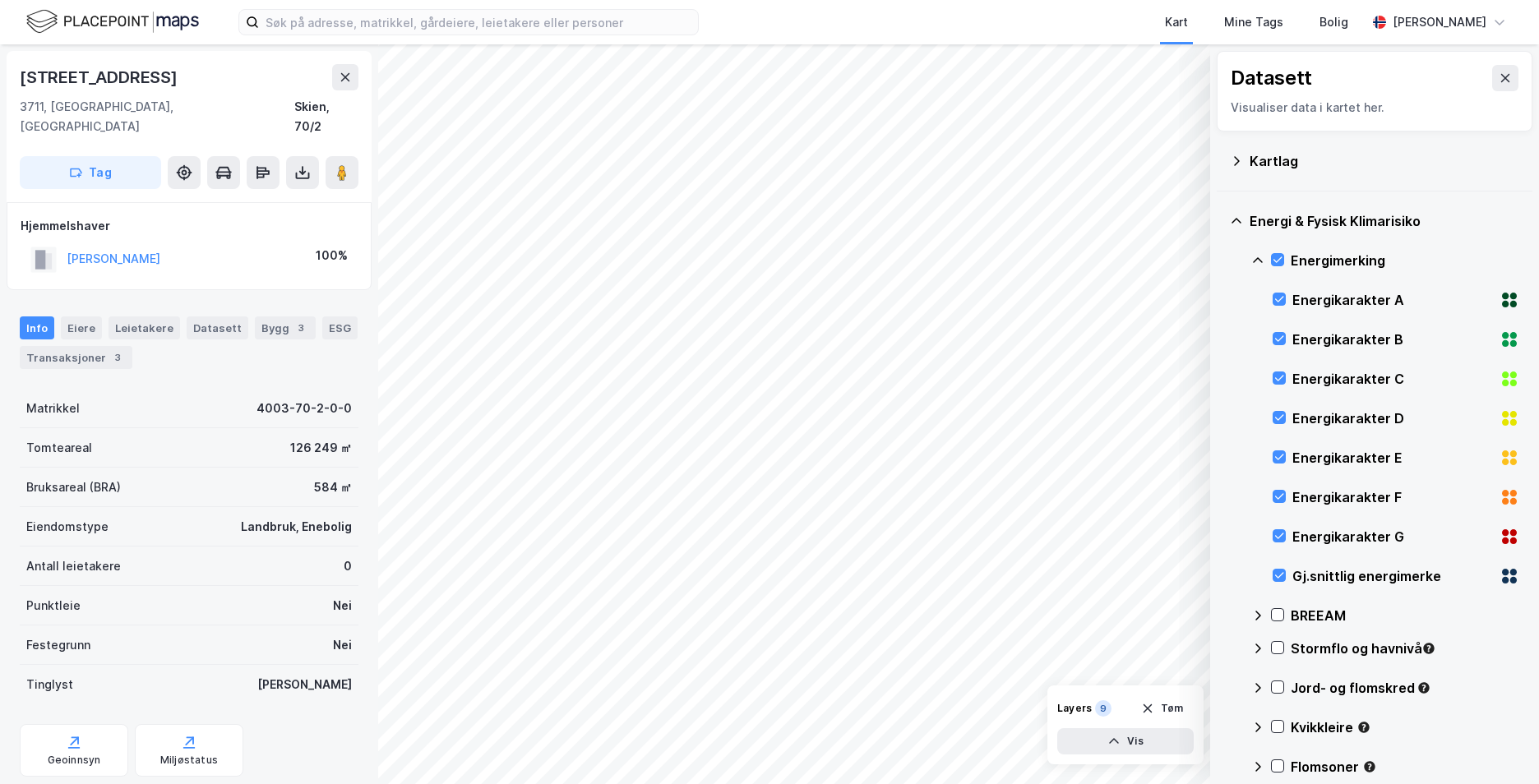
click at [1254, 260] on icon at bounding box center [1258, 260] width 13 height 13
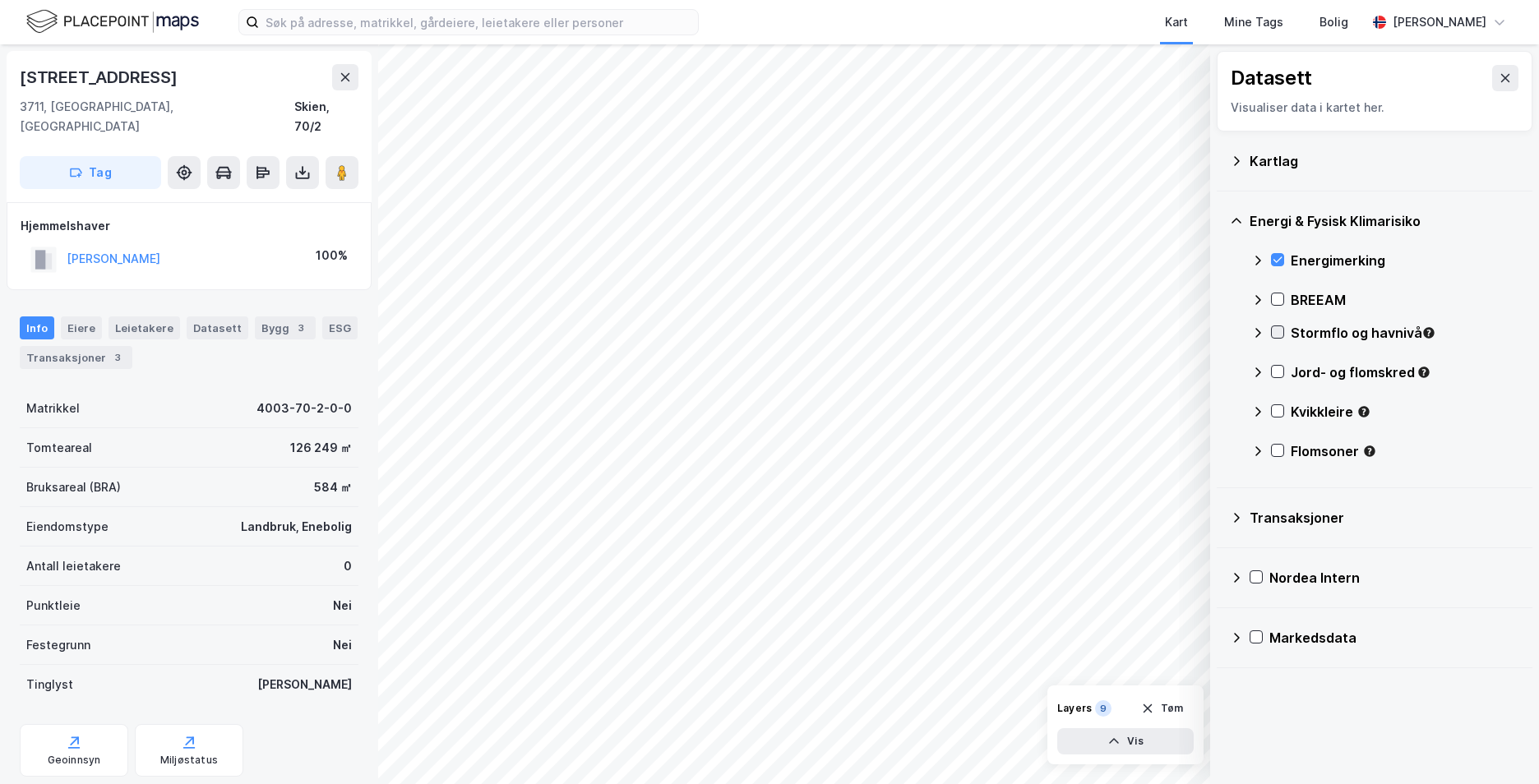
click at [1274, 325] on div at bounding box center [1278, 331] width 13 height 13
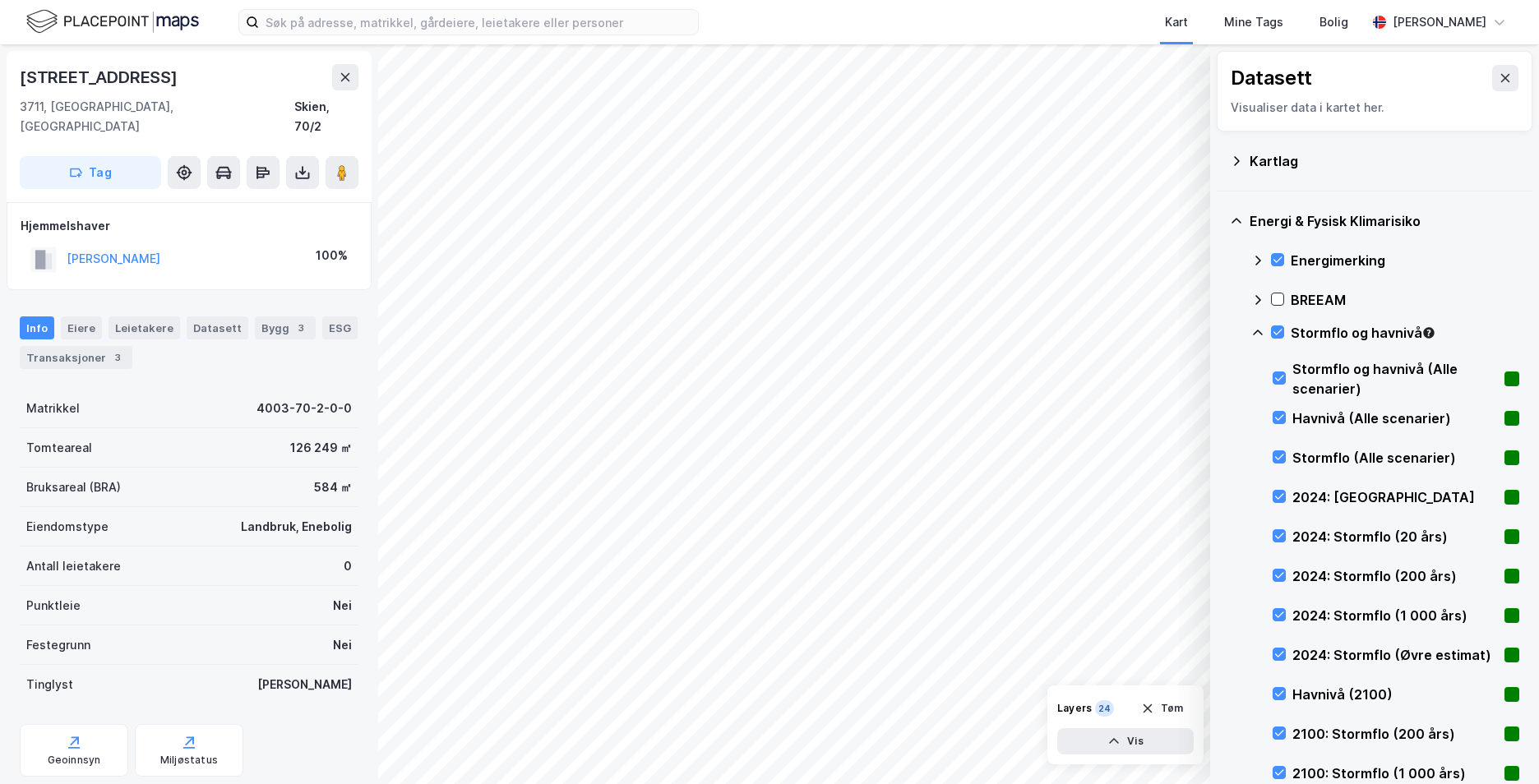
click at [1258, 326] on icon at bounding box center [1258, 332] width 13 height 13
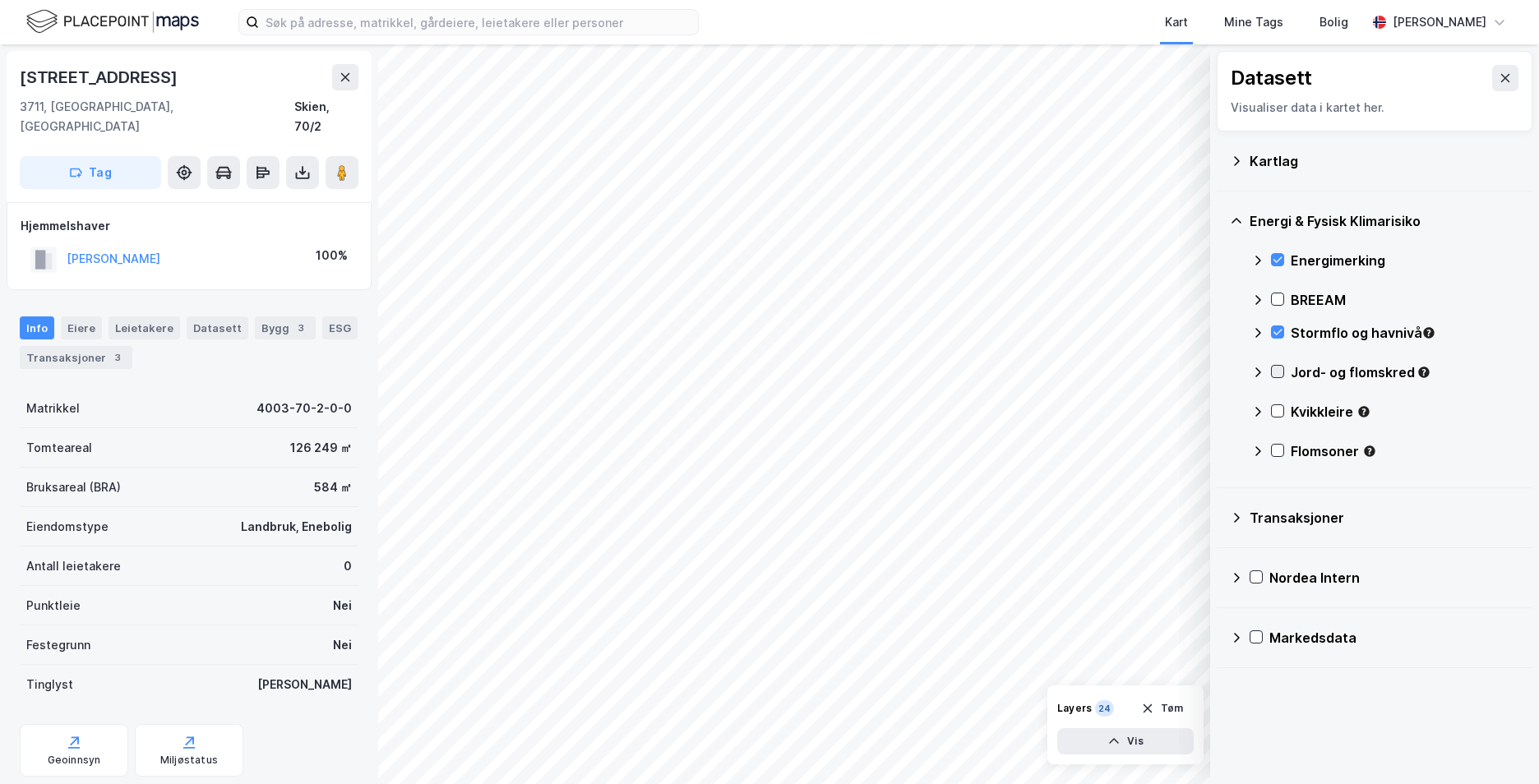
click at [1280, 370] on icon at bounding box center [1278, 371] width 11 height 11
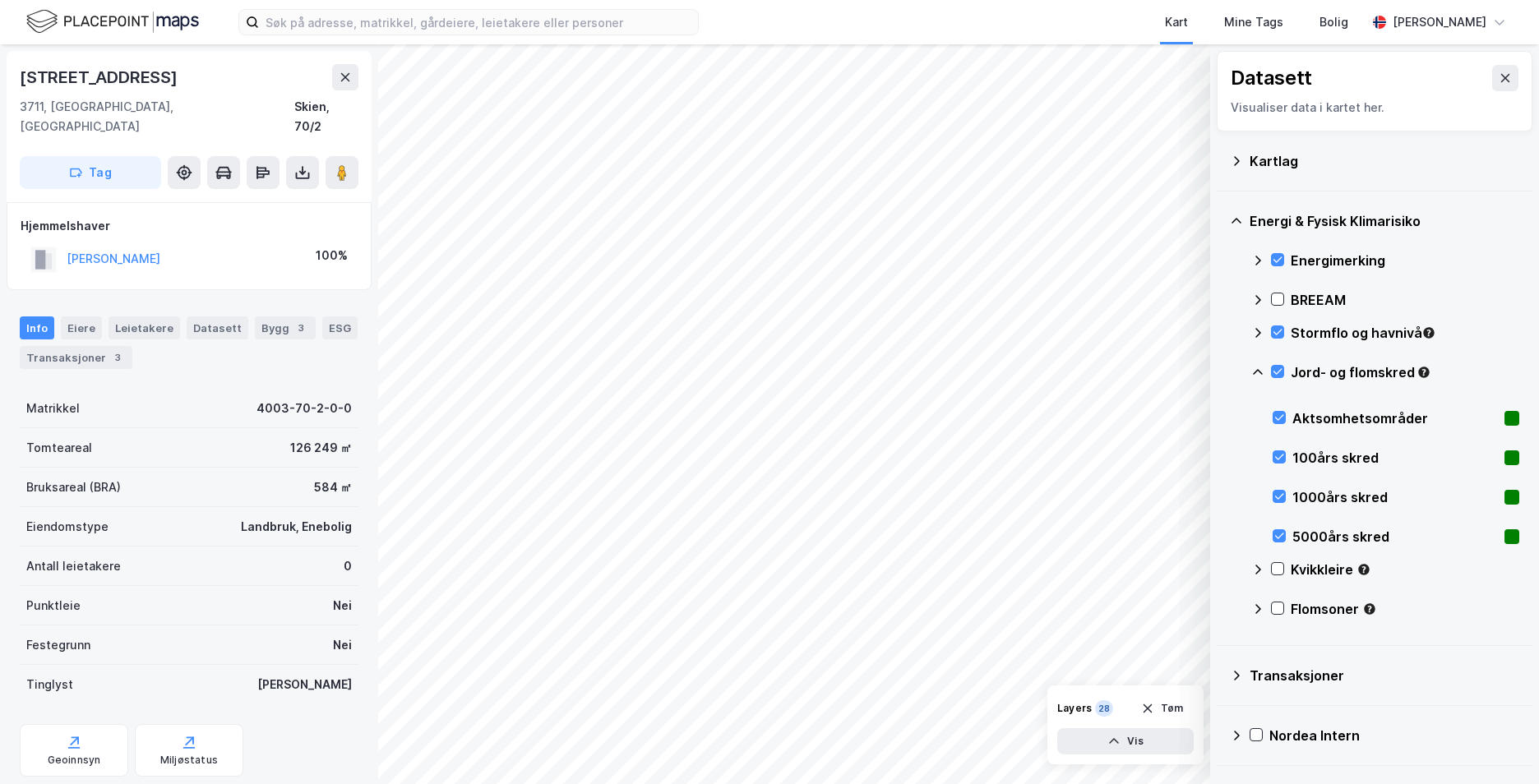
click at [1262, 369] on icon at bounding box center [1258, 372] width 13 height 13
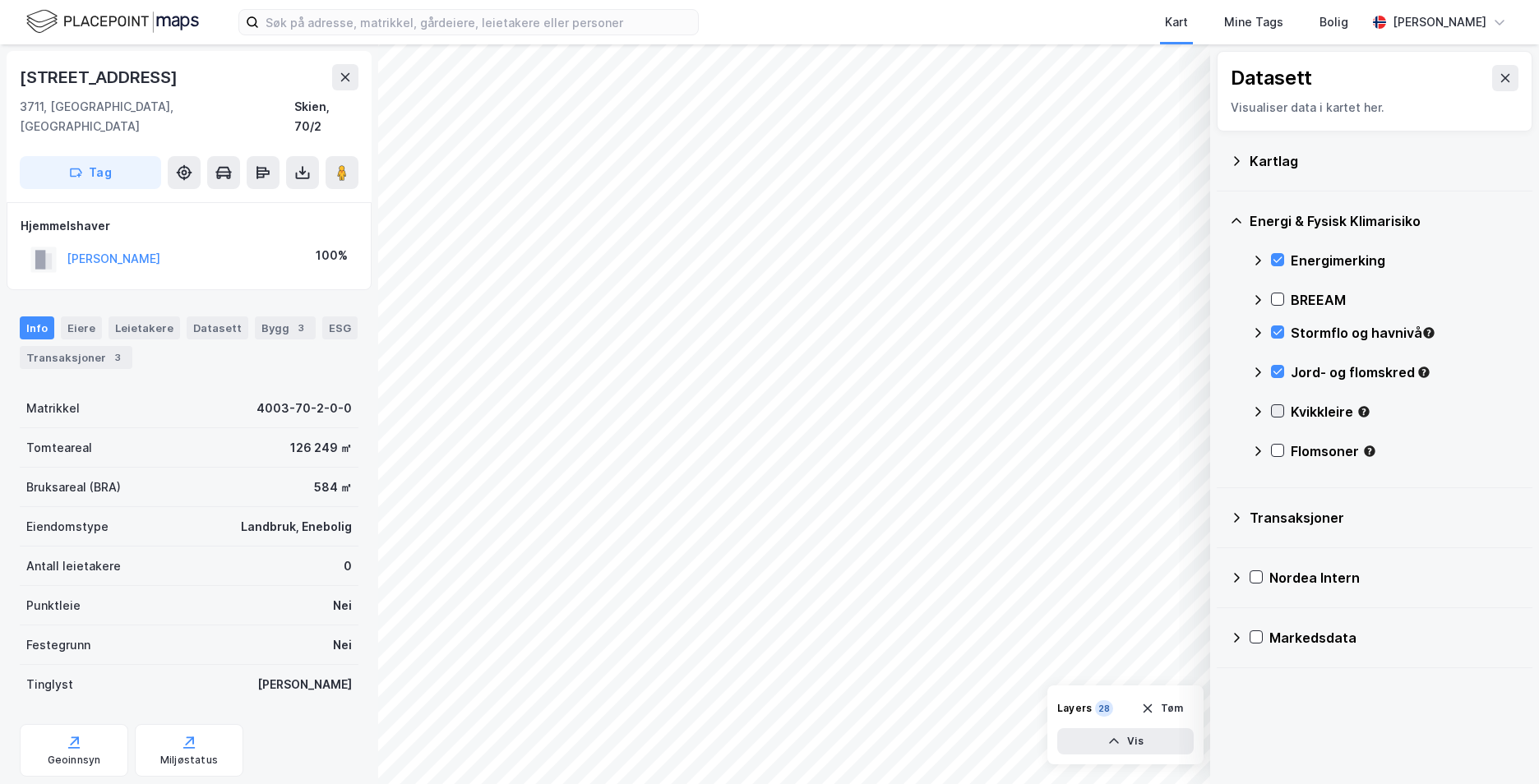
click at [1273, 410] on icon at bounding box center [1278, 410] width 11 height 11
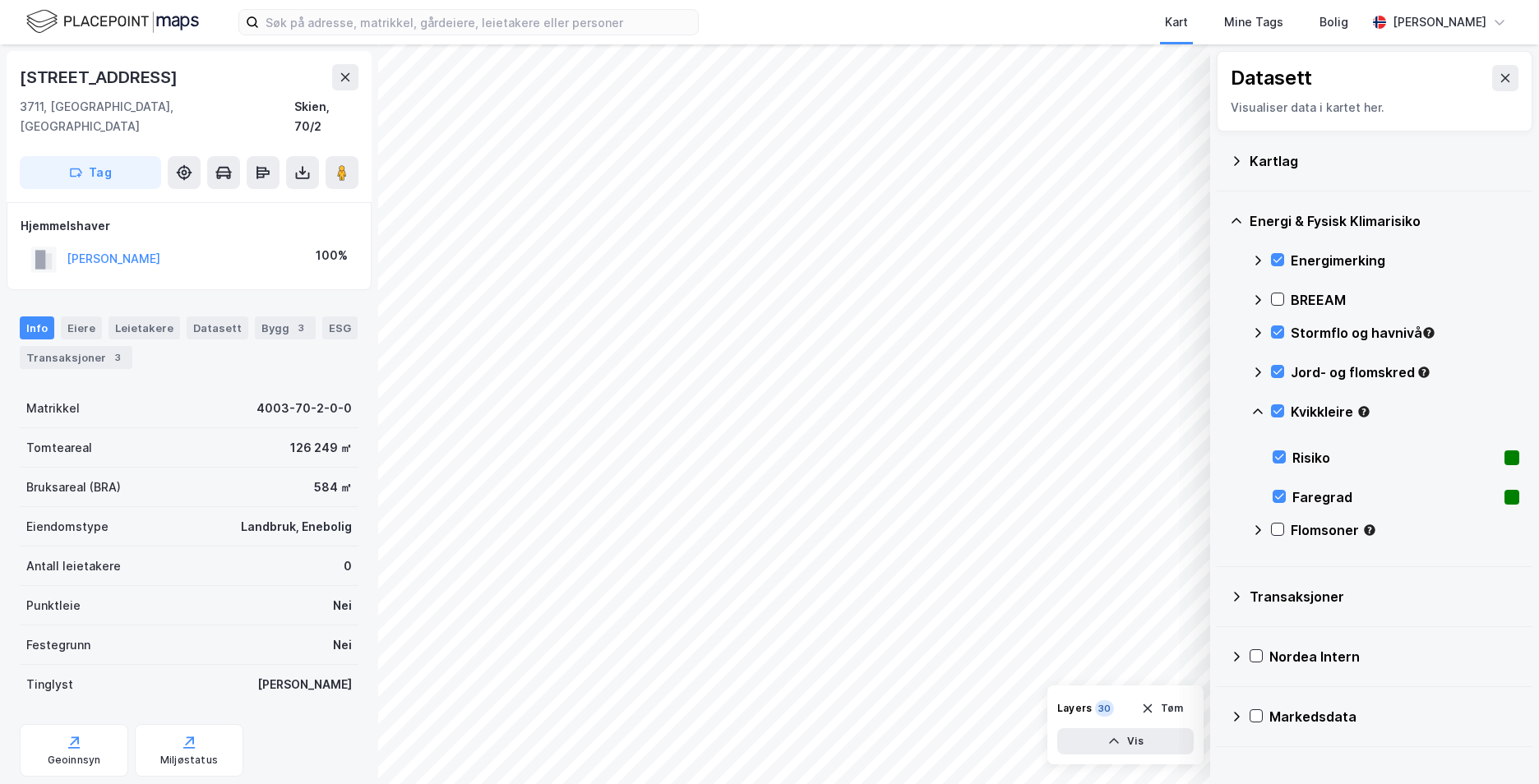
click at [1258, 409] on icon at bounding box center [1259, 411] width 10 height 6
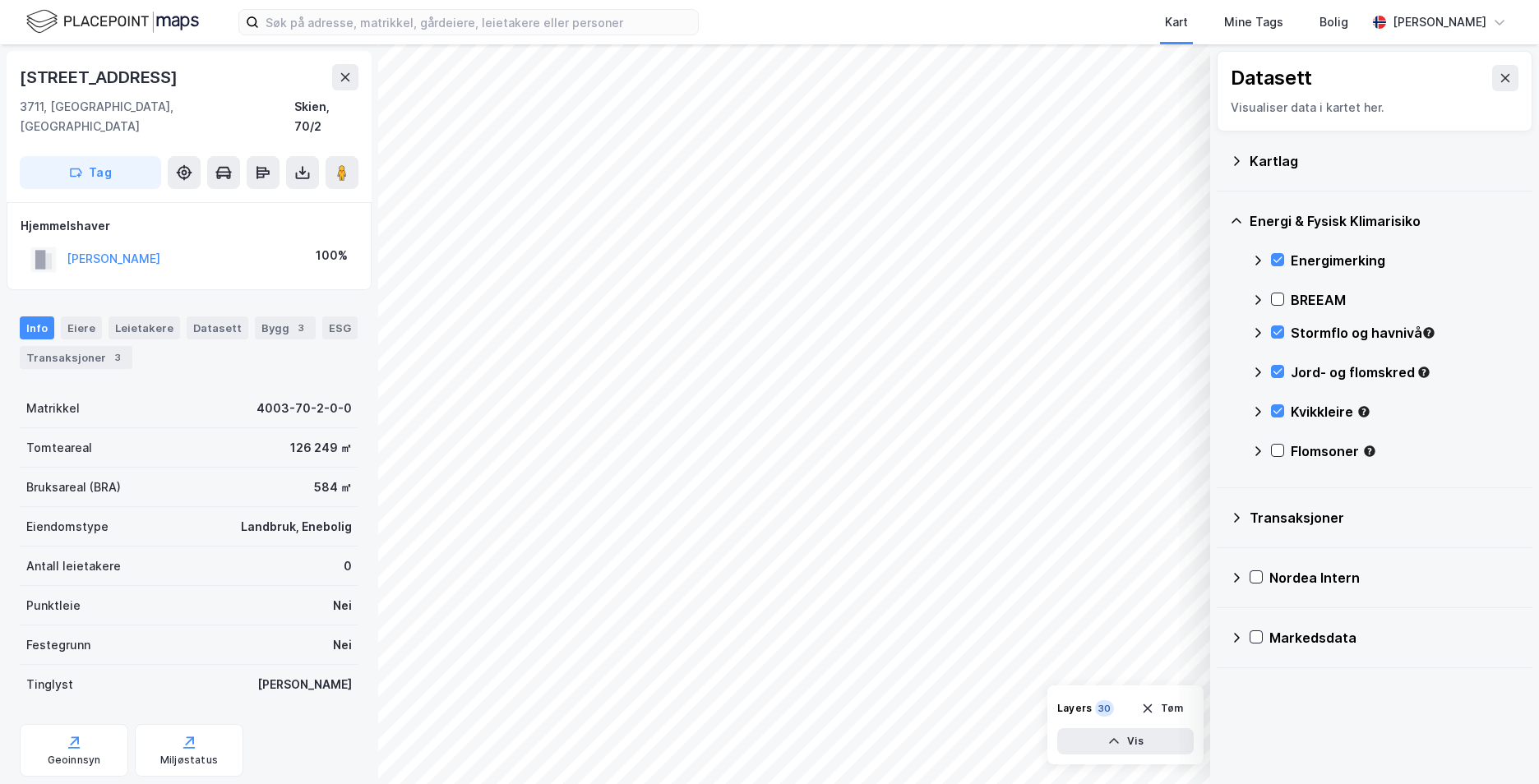
click at [1271, 448] on div "Flomsoner" at bounding box center [1386, 458] width 268 height 39
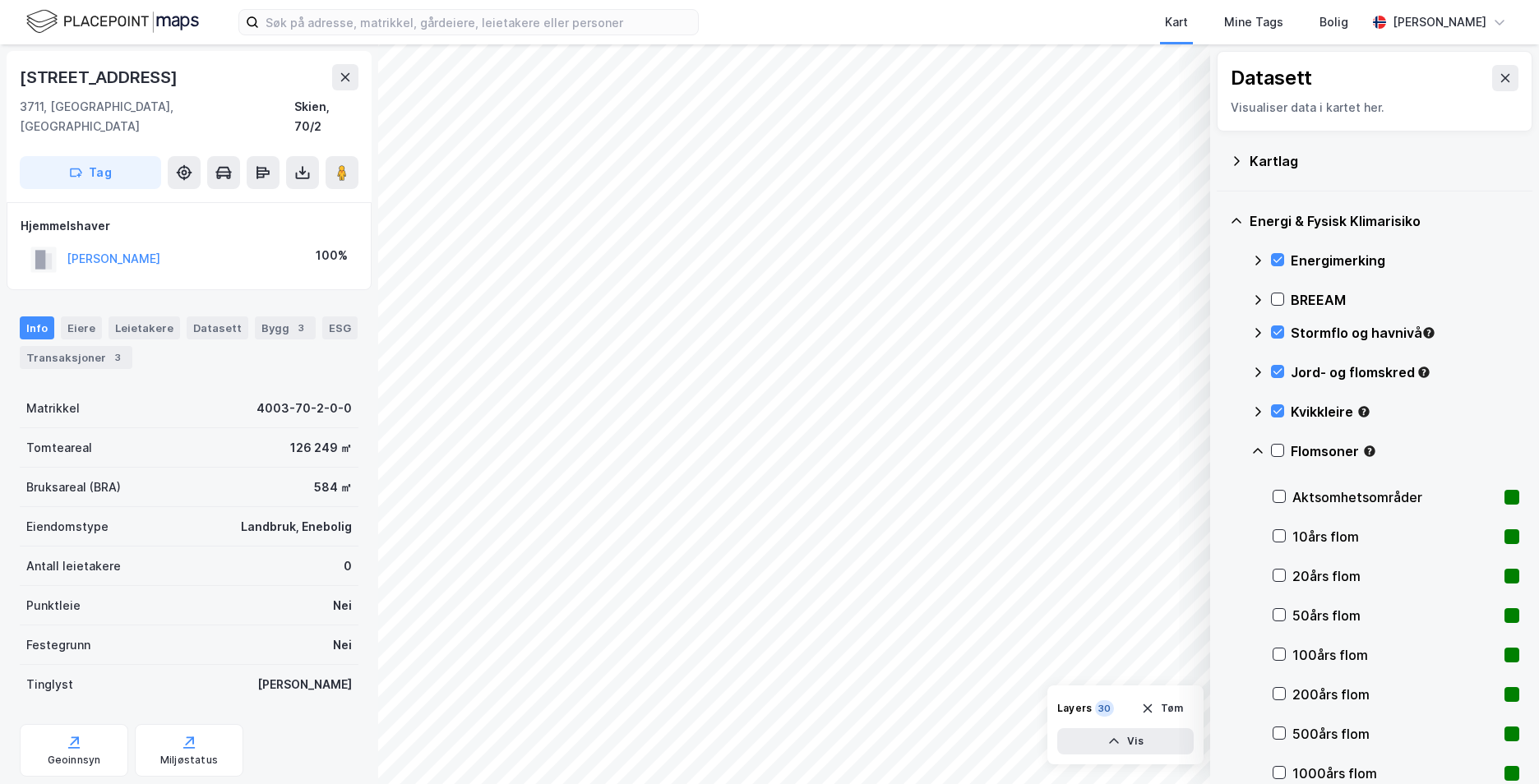
click at [1258, 446] on icon at bounding box center [1258, 451] width 13 height 13
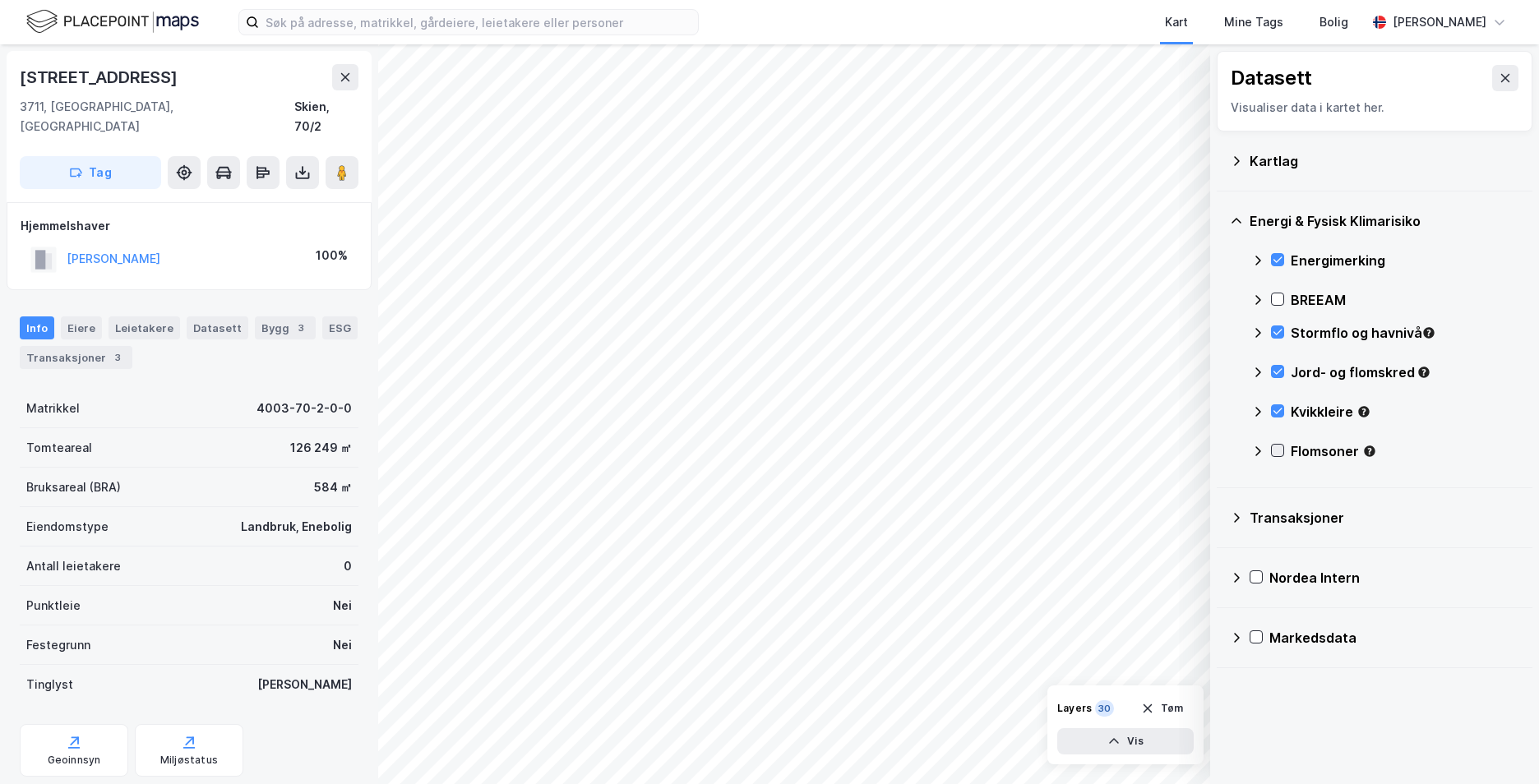
click at [1272, 448] on div at bounding box center [1278, 450] width 13 height 13
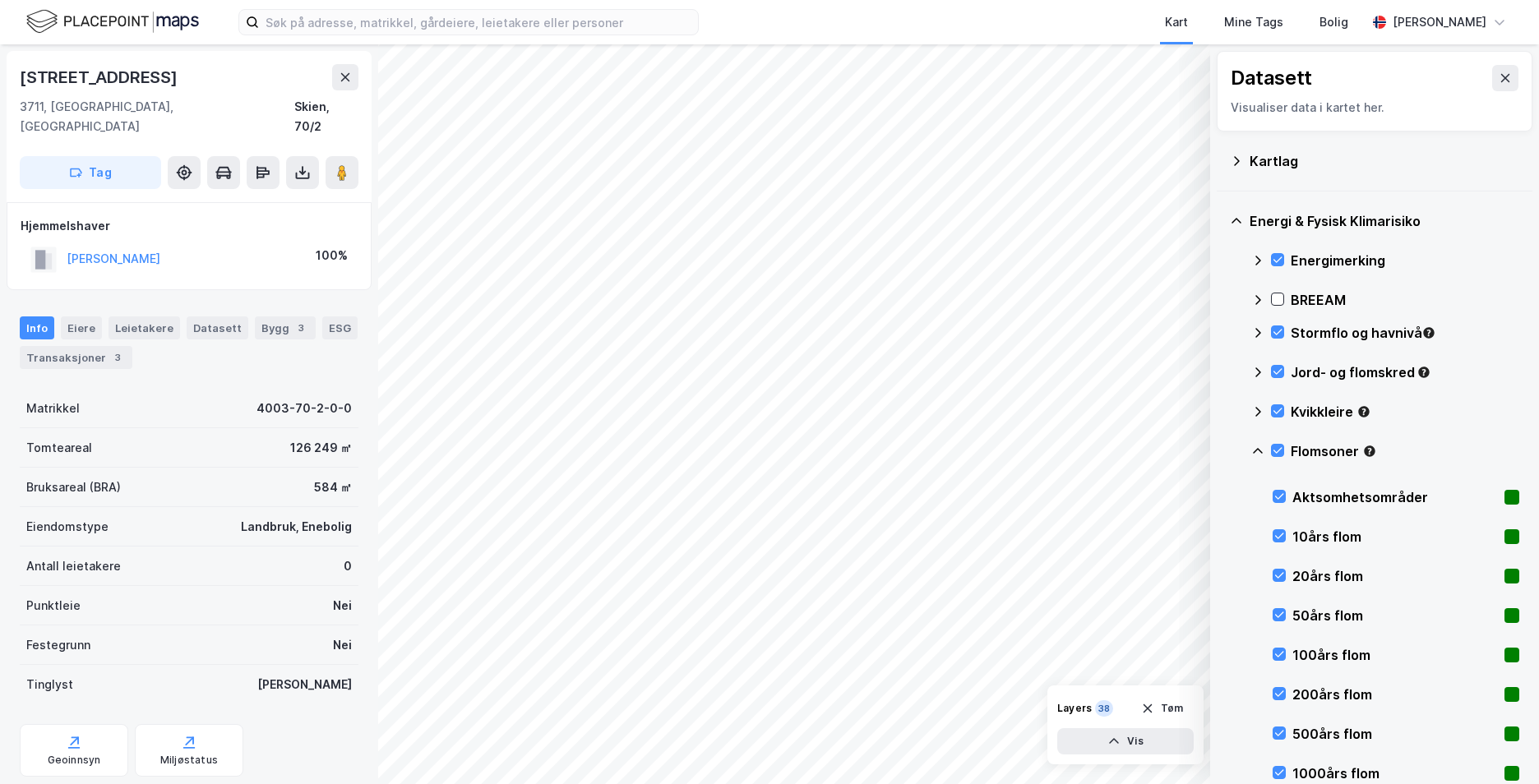
click at [1258, 450] on icon at bounding box center [1258, 451] width 13 height 13
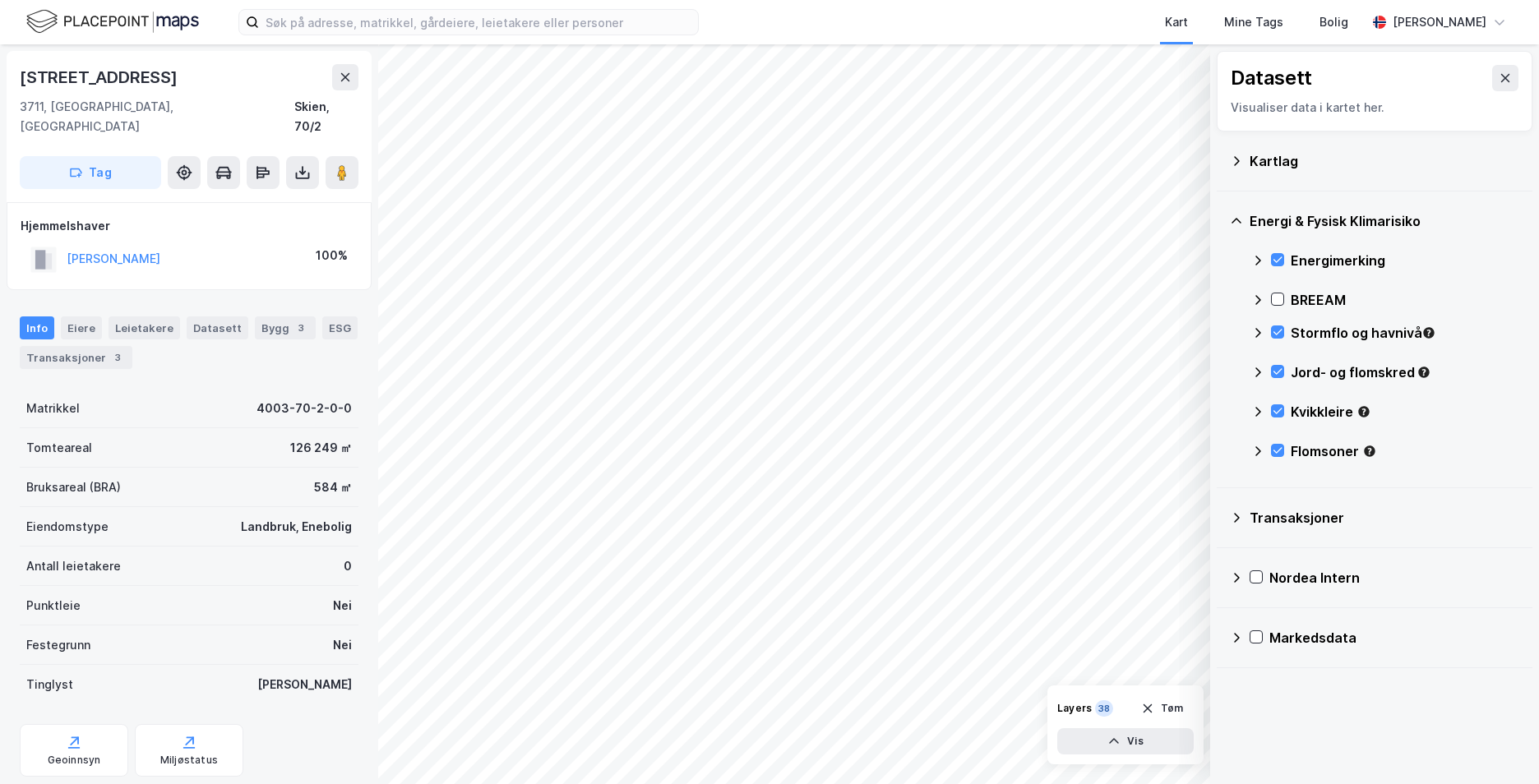
click at [11, 53] on div "[STREET_ADDRESS]" at bounding box center [189, 126] width 365 height 151
